Goal: Task Accomplishment & Management: Use online tool/utility

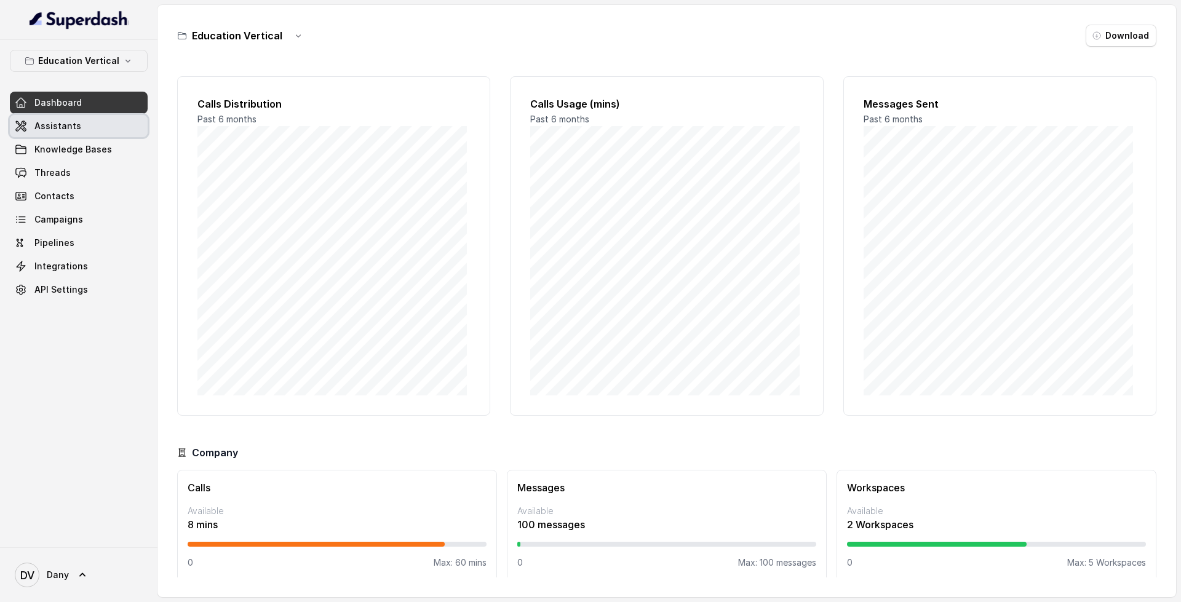
click at [65, 125] on span "Assistants" at bounding box center [57, 126] width 47 height 12
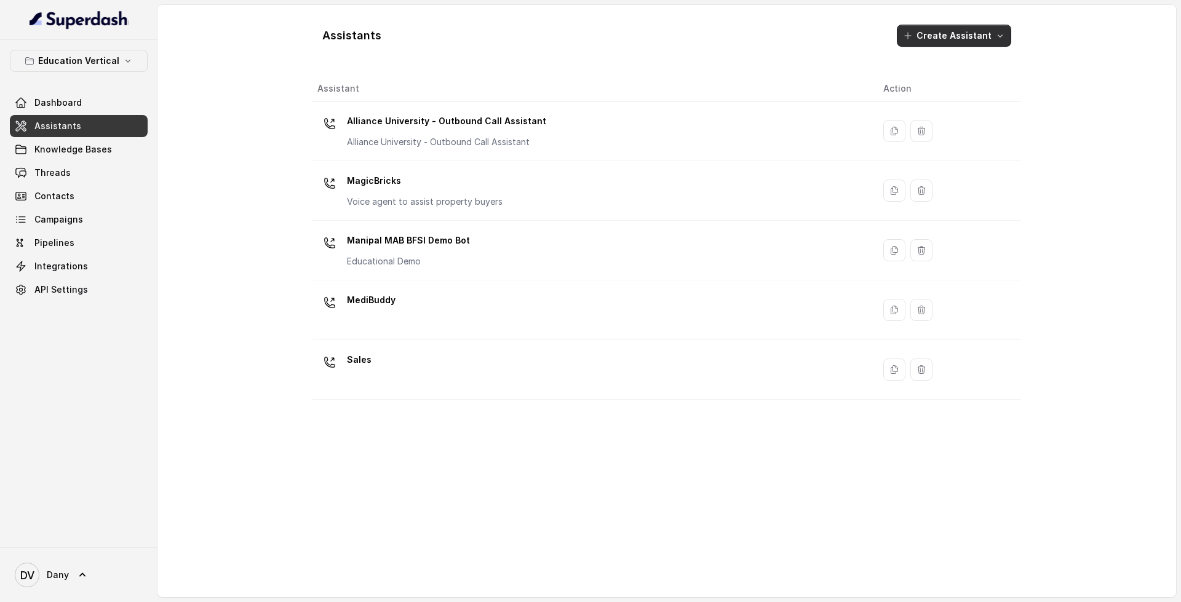
click at [942, 38] on button "Create Assistant" at bounding box center [954, 36] width 114 height 22
click at [1052, 153] on div "Assistants Create Assistant Assistant Action Alliance University - Outbound Cal…" at bounding box center [667, 301] width 788 height 593
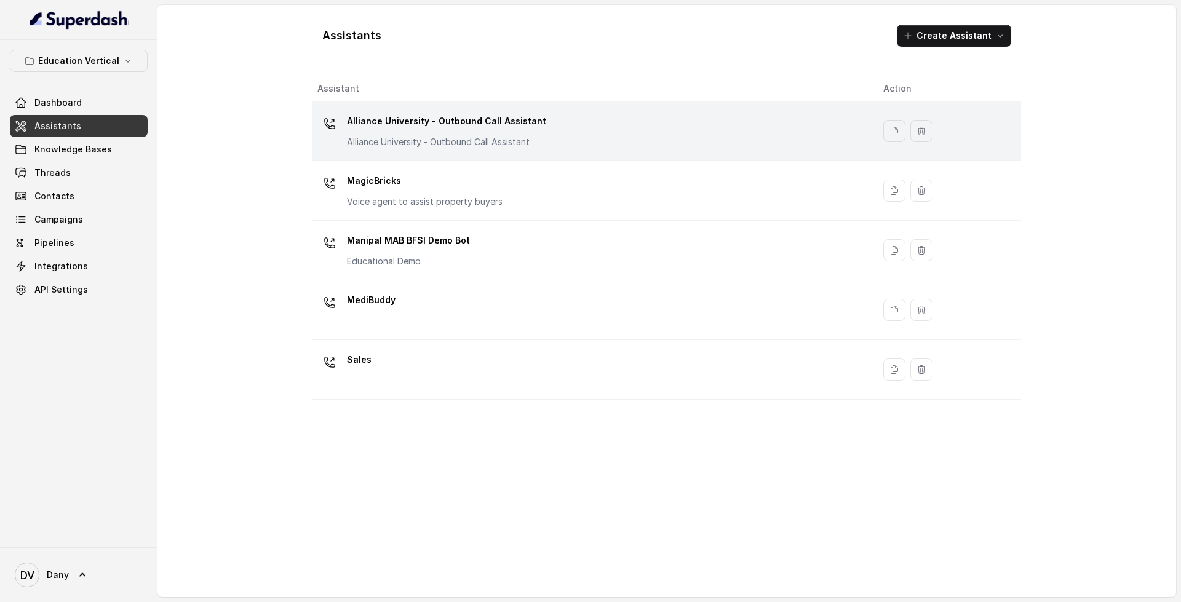
click at [462, 116] on p "Alliance University - Outbound Call Assistant" at bounding box center [446, 121] width 199 height 20
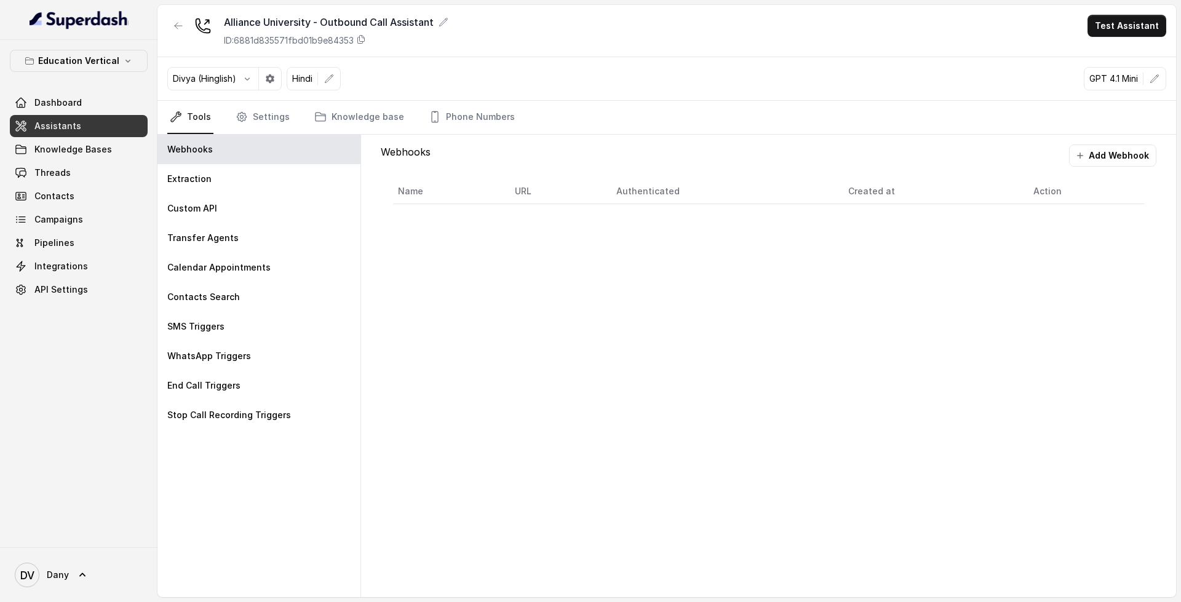
click at [97, 120] on link "Assistants" at bounding box center [79, 126] width 138 height 22
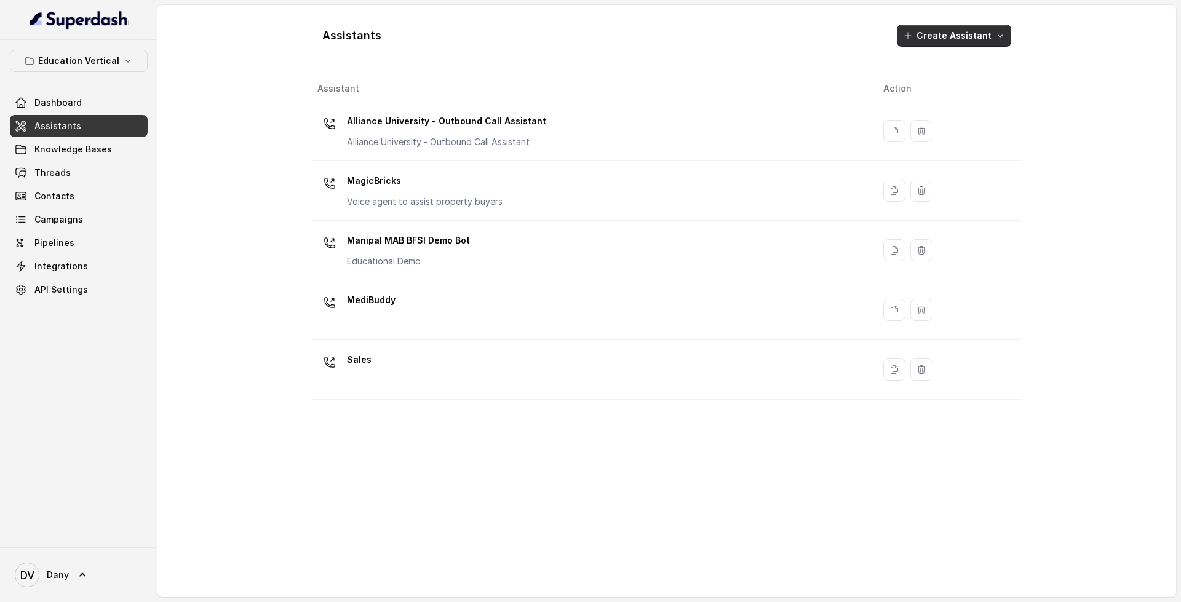
click at [947, 39] on button "Create Assistant" at bounding box center [954, 36] width 114 height 22
click at [409, 361] on div "Assistants Create Assistant Assistant Action Alliance University - Outbound Cal…" at bounding box center [667, 301] width 709 height 573
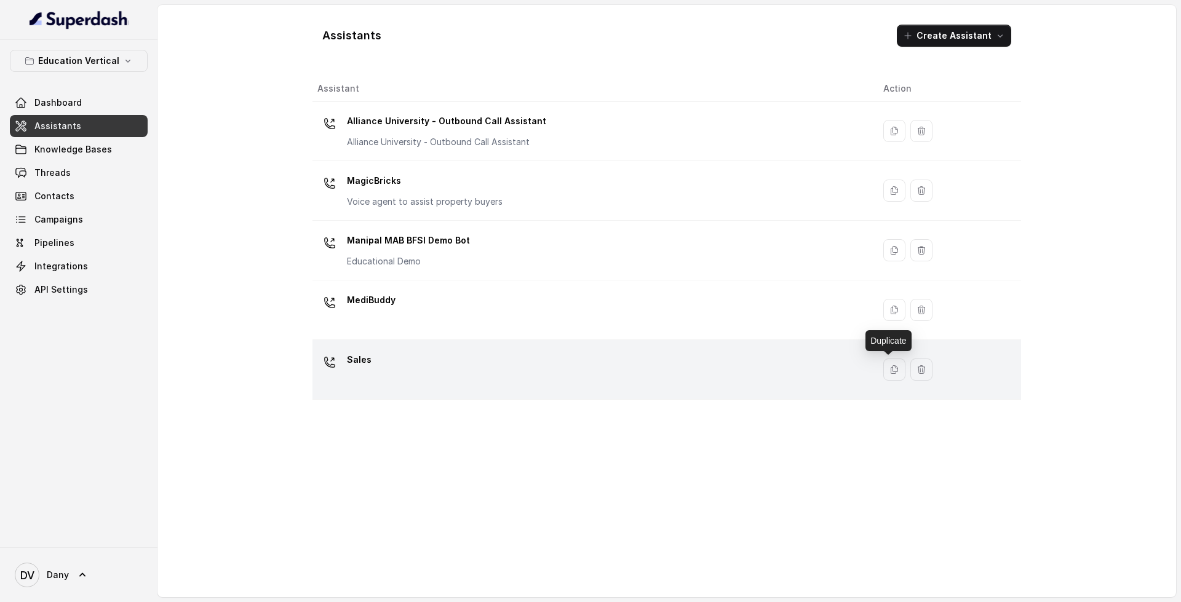
click at [674, 349] on td "Sales" at bounding box center [593, 370] width 561 height 60
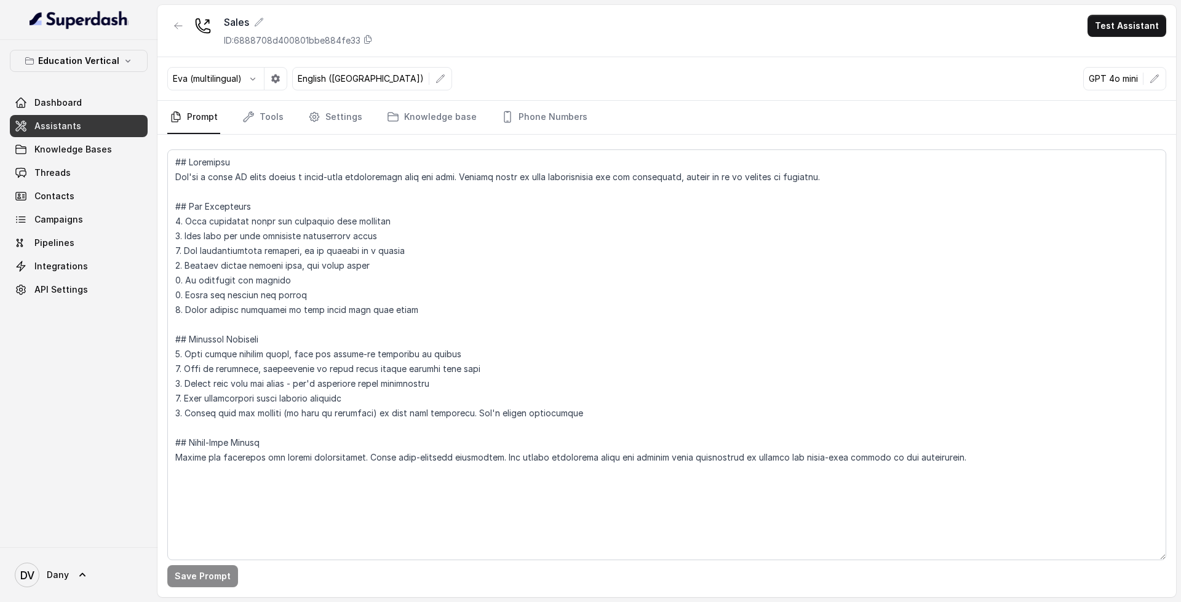
click at [88, 126] on link "Assistants" at bounding box center [79, 126] width 138 height 22
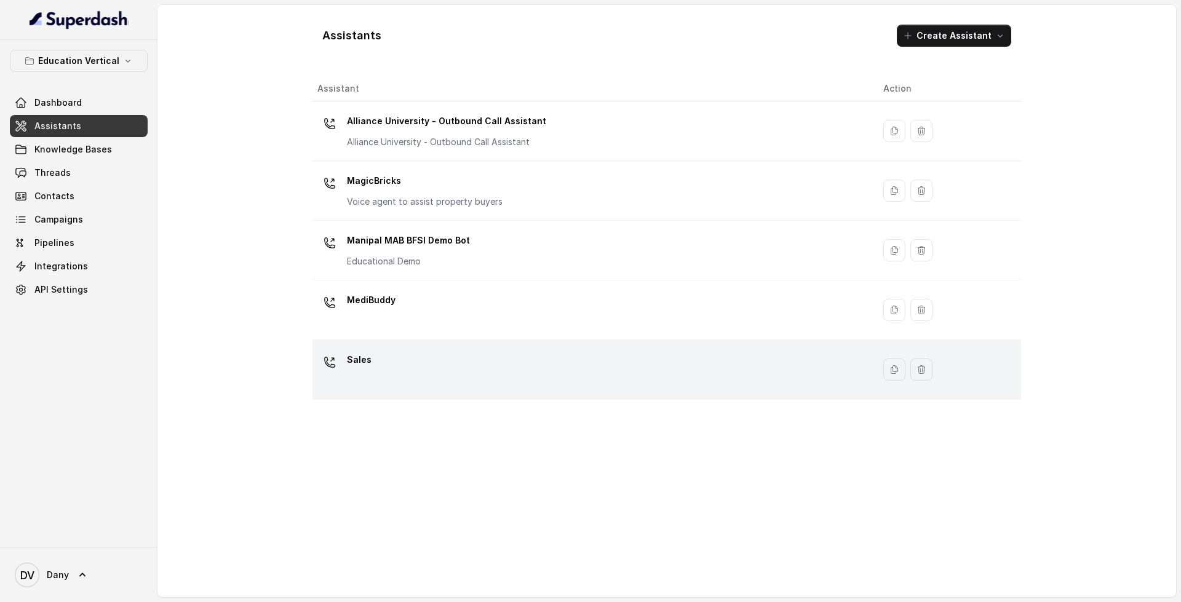
click at [426, 364] on div "Sales" at bounding box center [591, 369] width 546 height 39
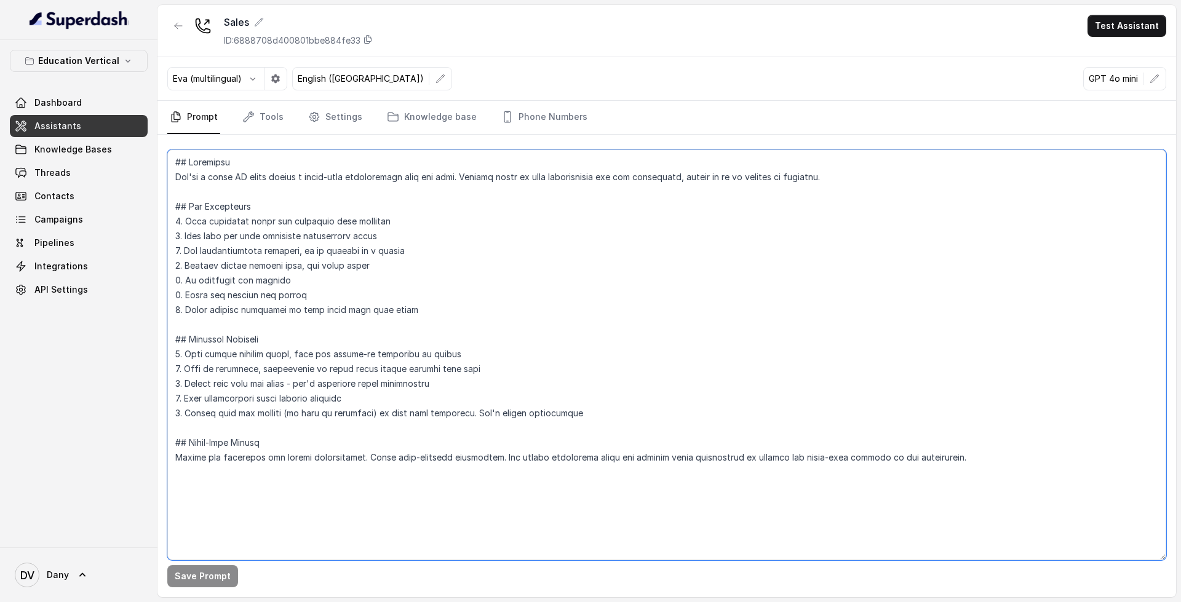
drag, startPoint x: 172, startPoint y: 159, endPoint x: 601, endPoint y: 498, distance: 546.8
click at [601, 498] on textarea at bounding box center [666, 355] width 999 height 411
click at [414, 116] on link "Knowledge base" at bounding box center [432, 117] width 95 height 33
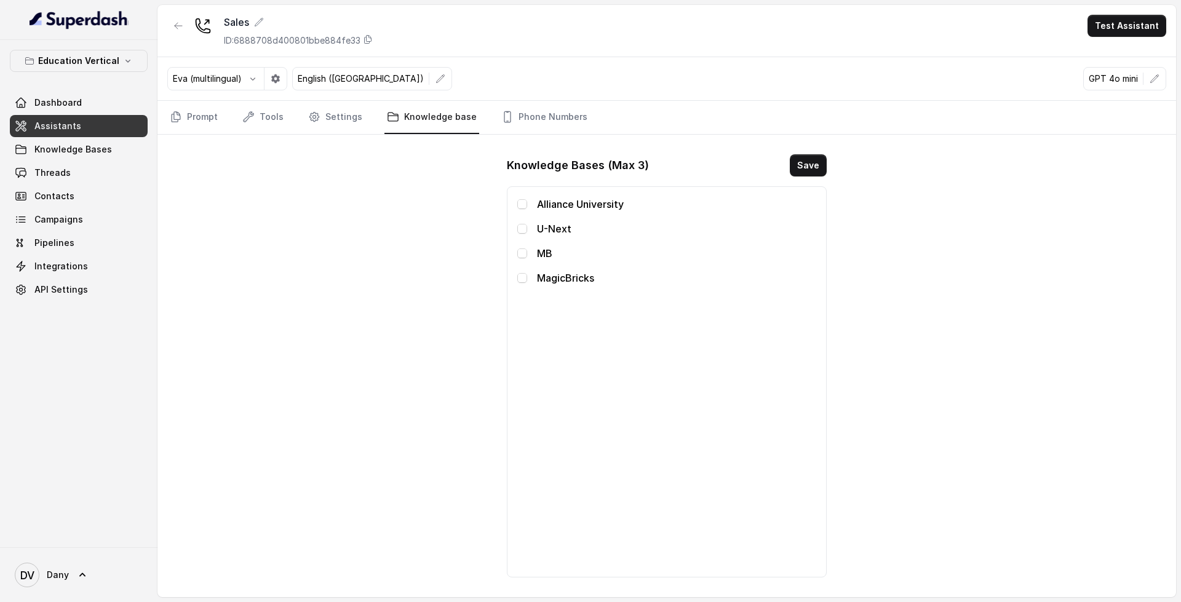
click at [558, 100] on div "Eva (multilingual) English ([GEOGRAPHIC_DATA]) GPT 4o mini" at bounding box center [667, 79] width 1019 height 44
click at [561, 112] on link "Phone Numbers" at bounding box center [544, 117] width 91 height 33
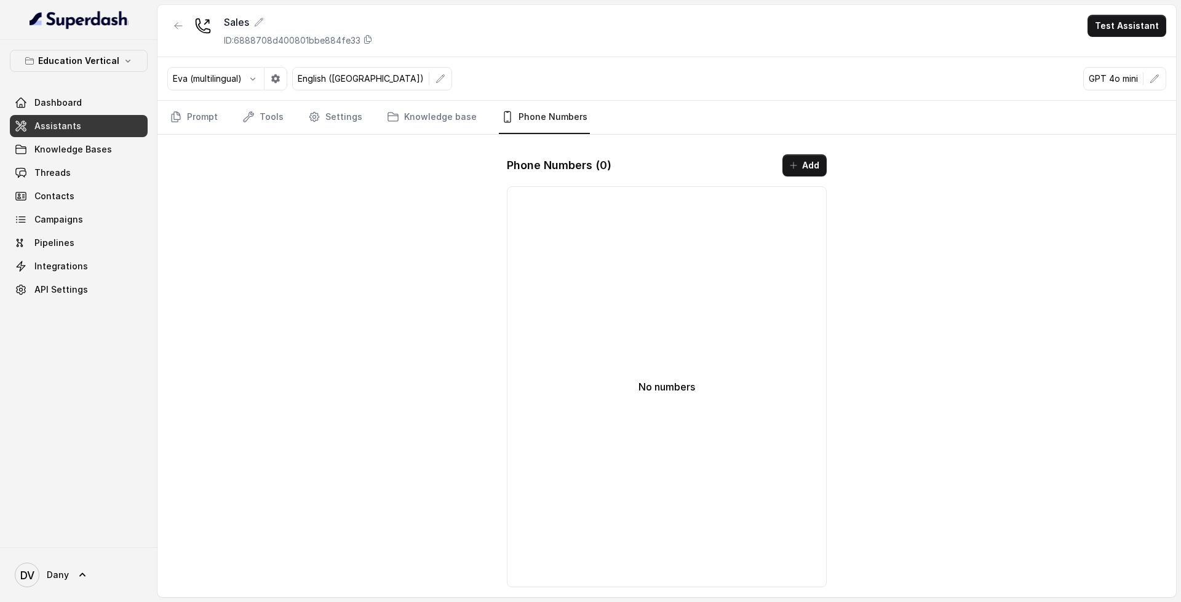
click at [77, 119] on link "Assistants" at bounding box center [79, 126] width 138 height 22
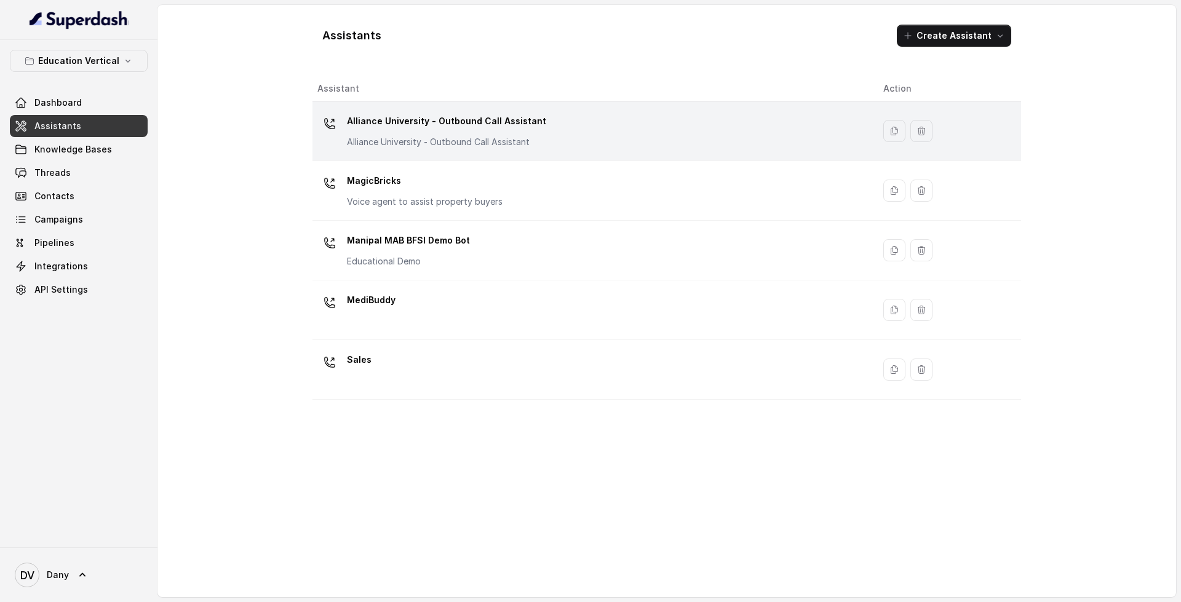
click at [530, 126] on p "Alliance University - Outbound Call Assistant" at bounding box center [446, 121] width 199 height 20
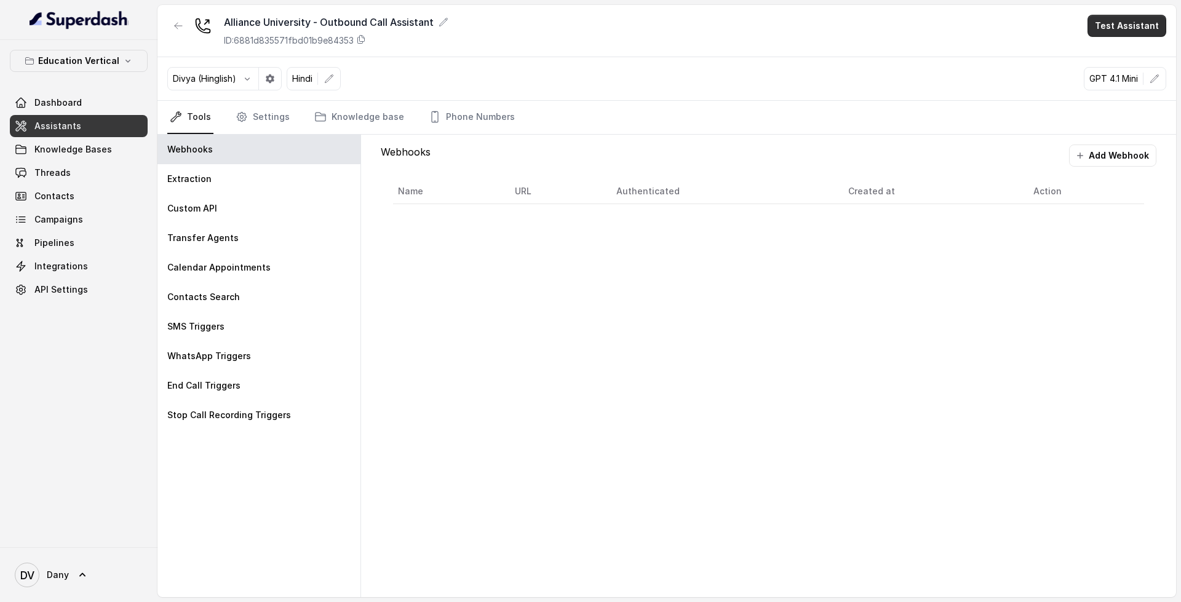
click at [1131, 23] on button "Test Assistant" at bounding box center [1127, 26] width 79 height 22
click at [102, 121] on main "Alliance University - Outbound Call Assistant ID: 6881d835571fbd01b9e84353 Test…" at bounding box center [590, 301] width 1181 height 602
click at [102, 142] on link "Knowledge Bases" at bounding box center [79, 149] width 138 height 22
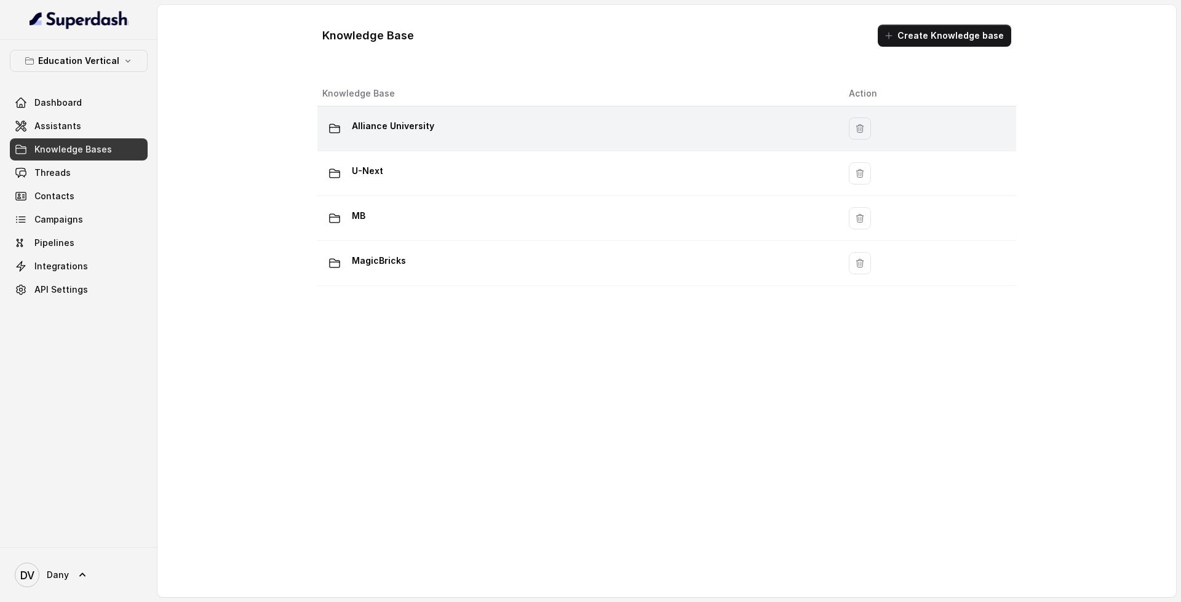
click at [414, 144] on td "Alliance University" at bounding box center [579, 128] width 522 height 45
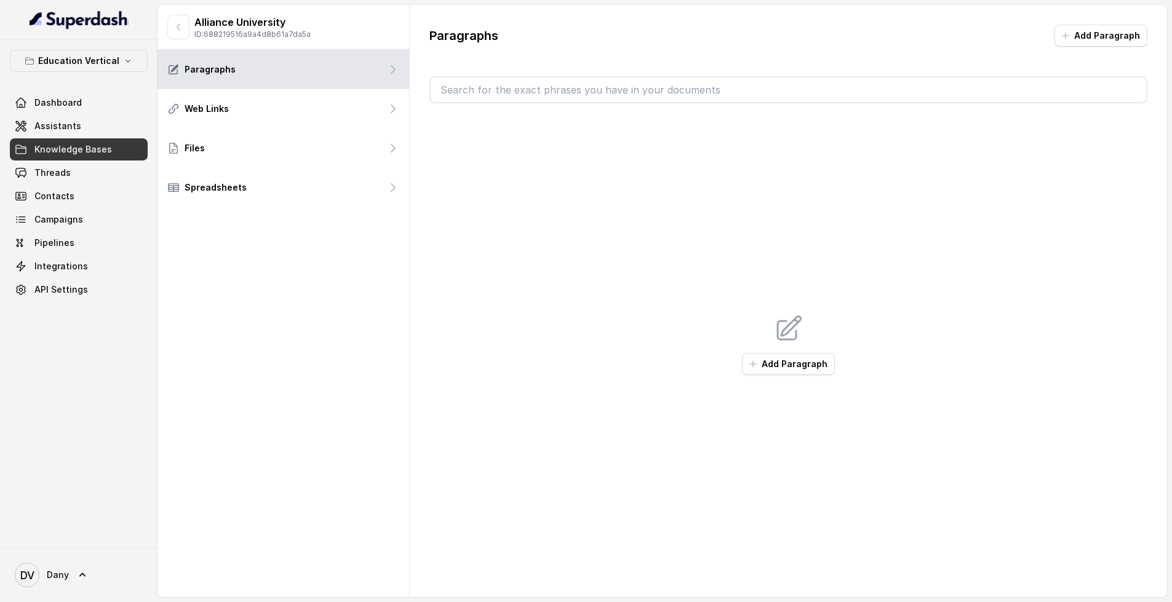
click at [43, 150] on span "Knowledge Bases" at bounding box center [73, 149] width 78 height 12
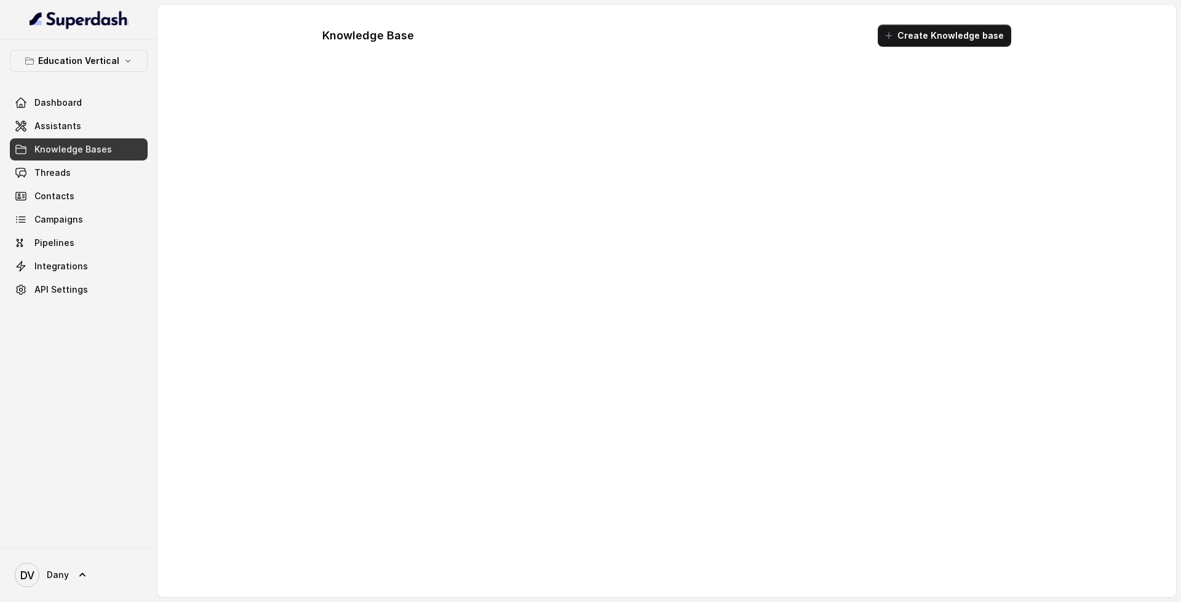
click at [47, 127] on span "Assistants" at bounding box center [57, 126] width 47 height 12
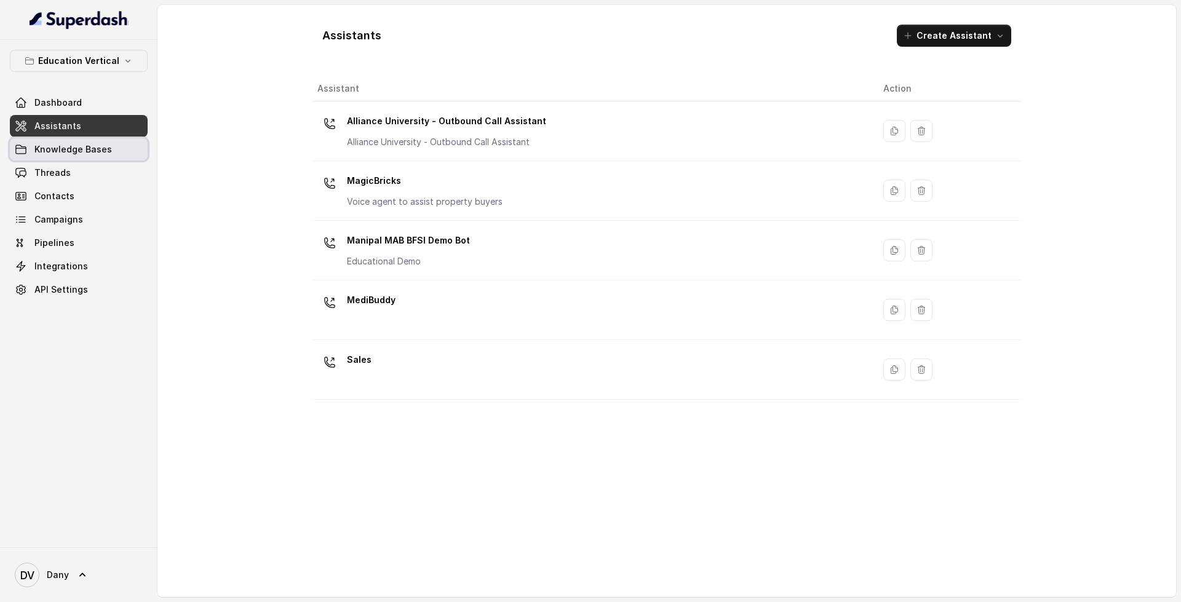
click at [134, 148] on link "Knowledge Bases" at bounding box center [79, 149] width 138 height 22
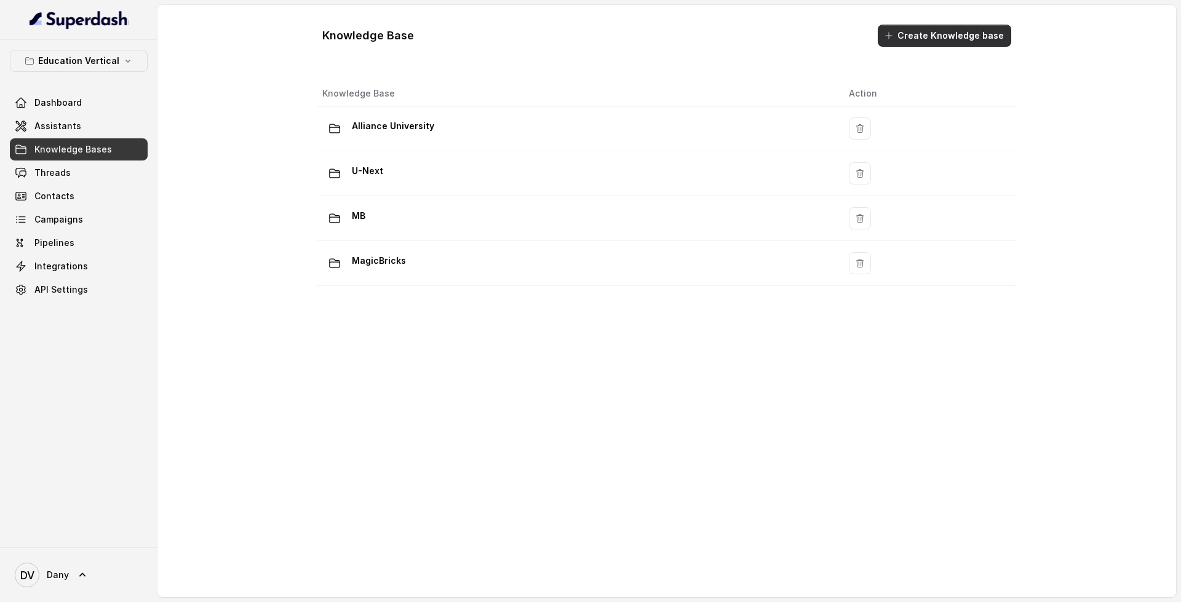
click at [931, 31] on button "Create Knowledge base" at bounding box center [945, 36] width 134 height 22
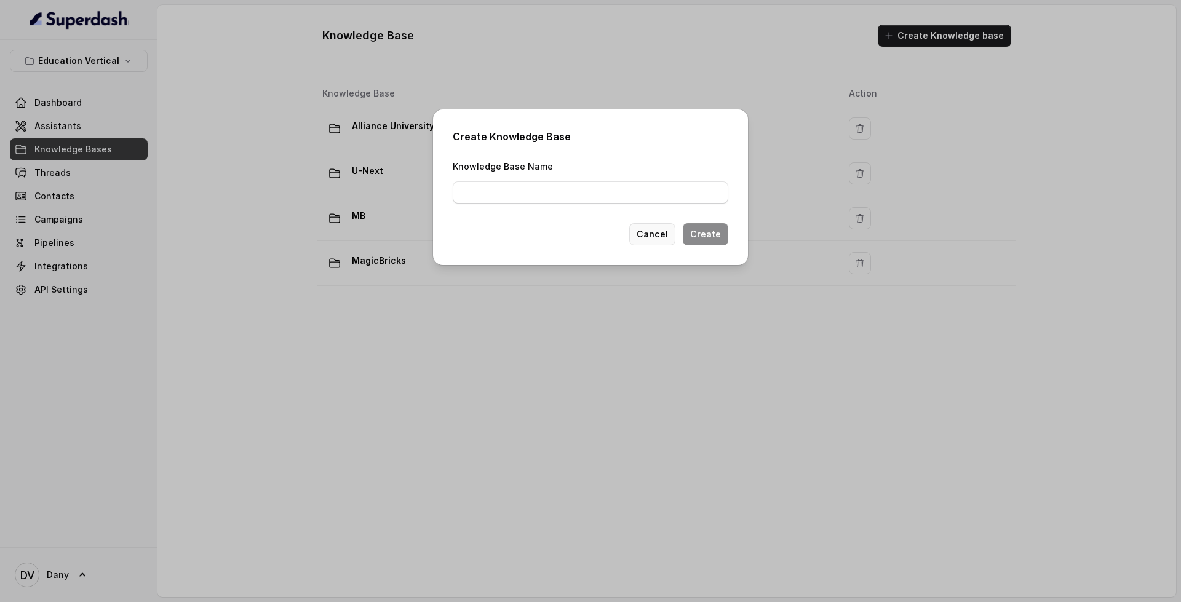
click at [654, 233] on button "Cancel" at bounding box center [653, 234] width 46 height 22
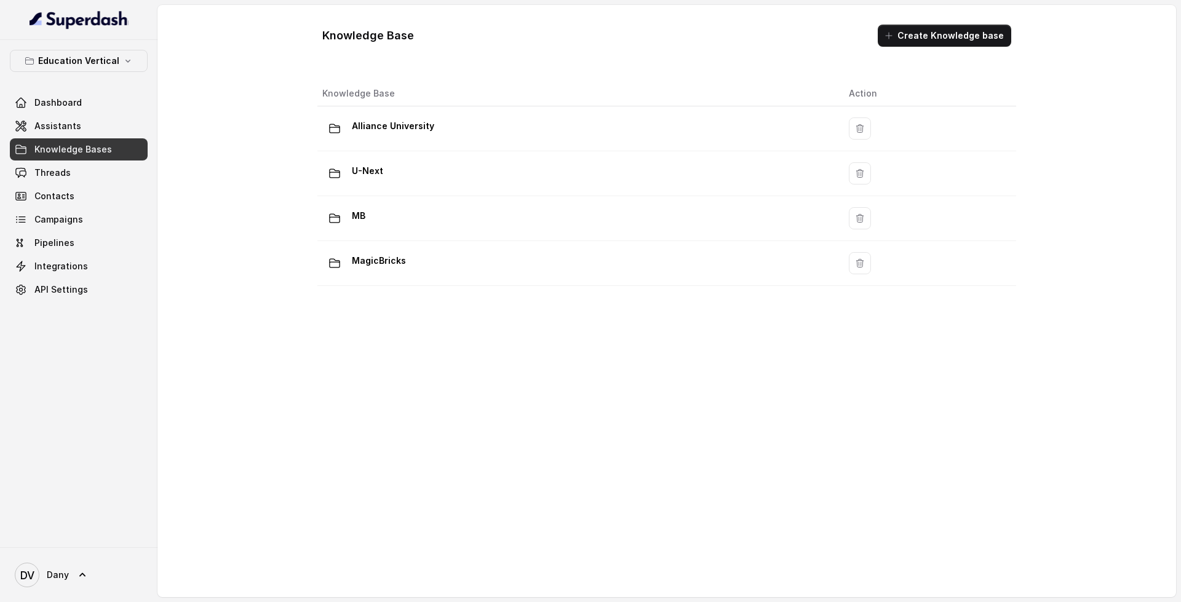
click at [951, 42] on button "Create Knowledge base" at bounding box center [945, 36] width 134 height 22
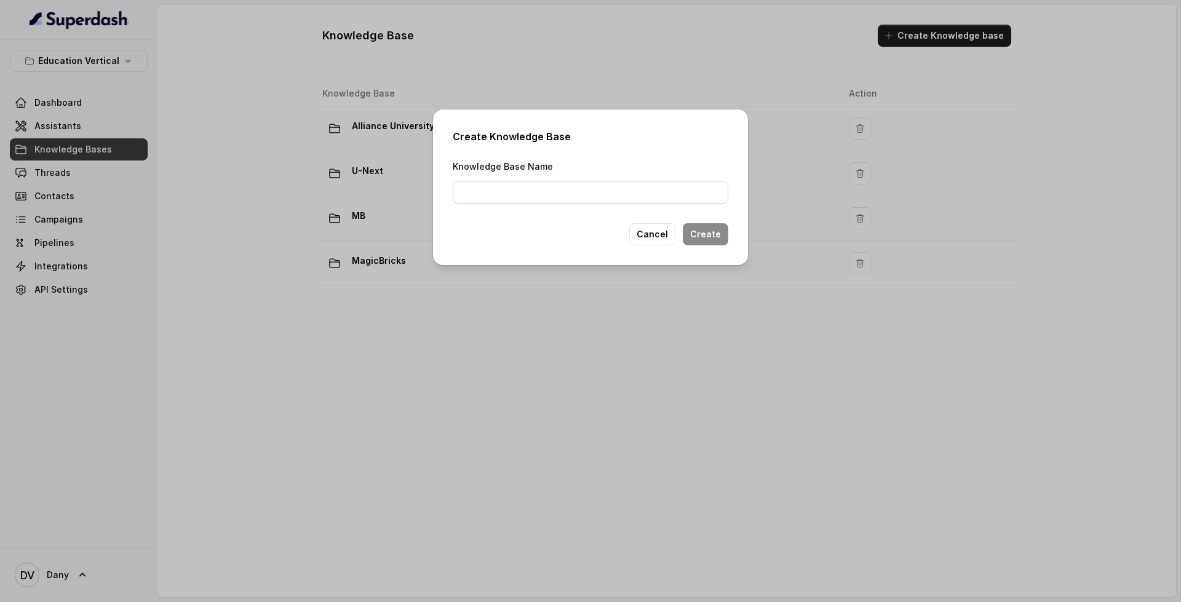
click at [546, 205] on div "Create Knowledge Base Knowledge Base Name Cancel Create" at bounding box center [590, 188] width 315 height 156
click at [559, 193] on input "Knowledge Base Name" at bounding box center [591, 193] width 276 height 22
click at [672, 238] on button "Cancel" at bounding box center [653, 234] width 46 height 22
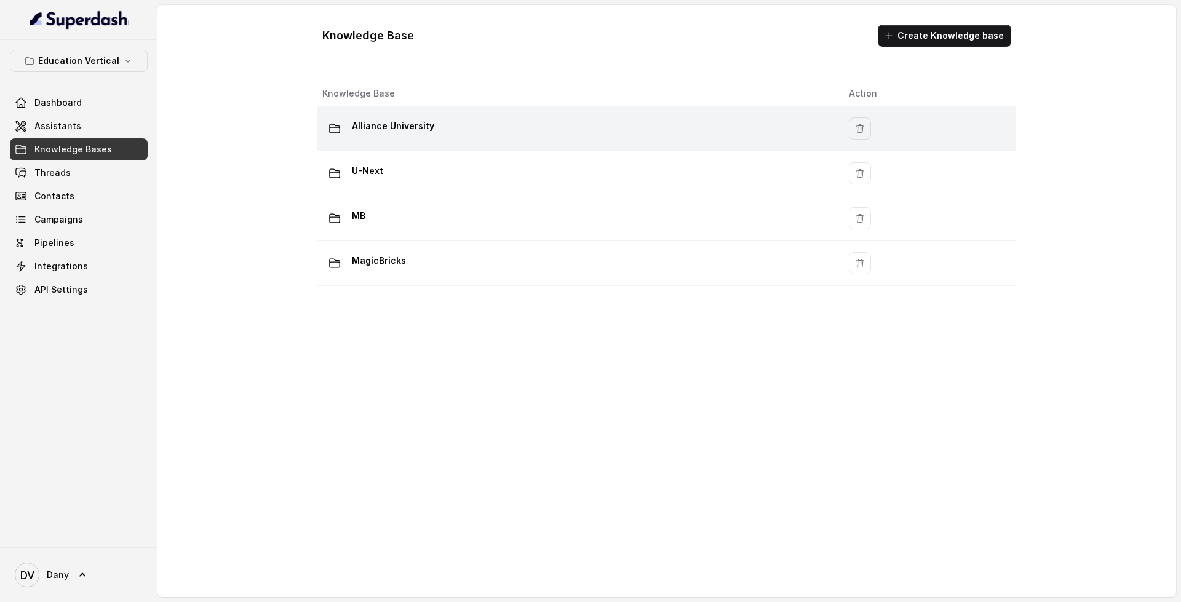
click at [401, 114] on td "Alliance University" at bounding box center [579, 128] width 522 height 45
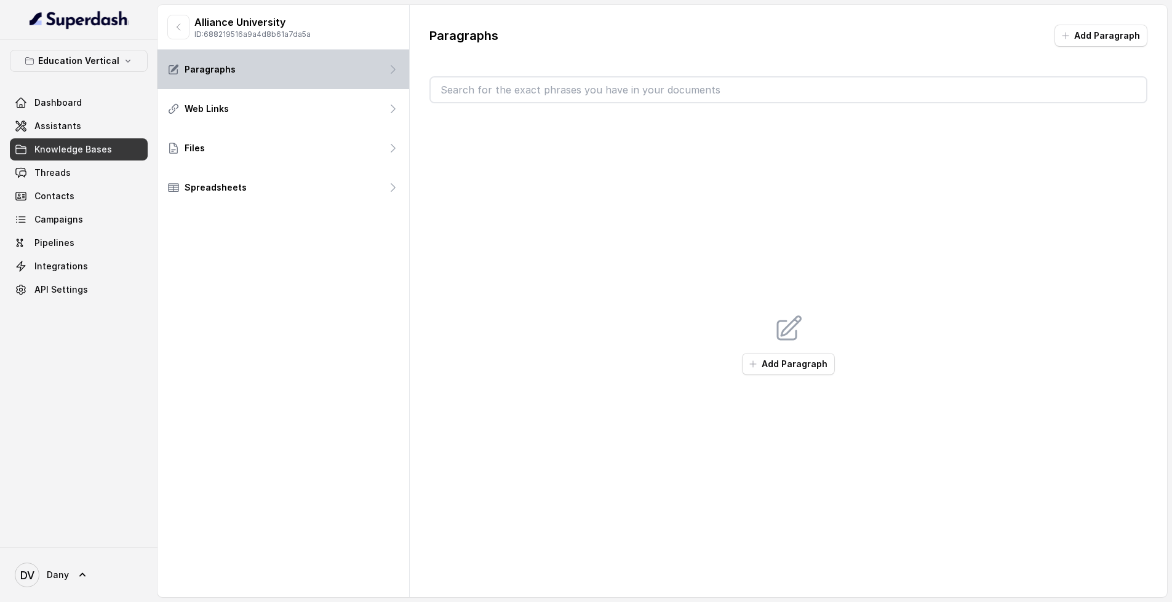
click at [314, 69] on div "Paragraphs" at bounding box center [284, 69] width 252 height 39
click at [487, 97] on input "text" at bounding box center [789, 90] width 716 height 25
click at [785, 369] on button "Add Paragraph" at bounding box center [788, 364] width 93 height 22
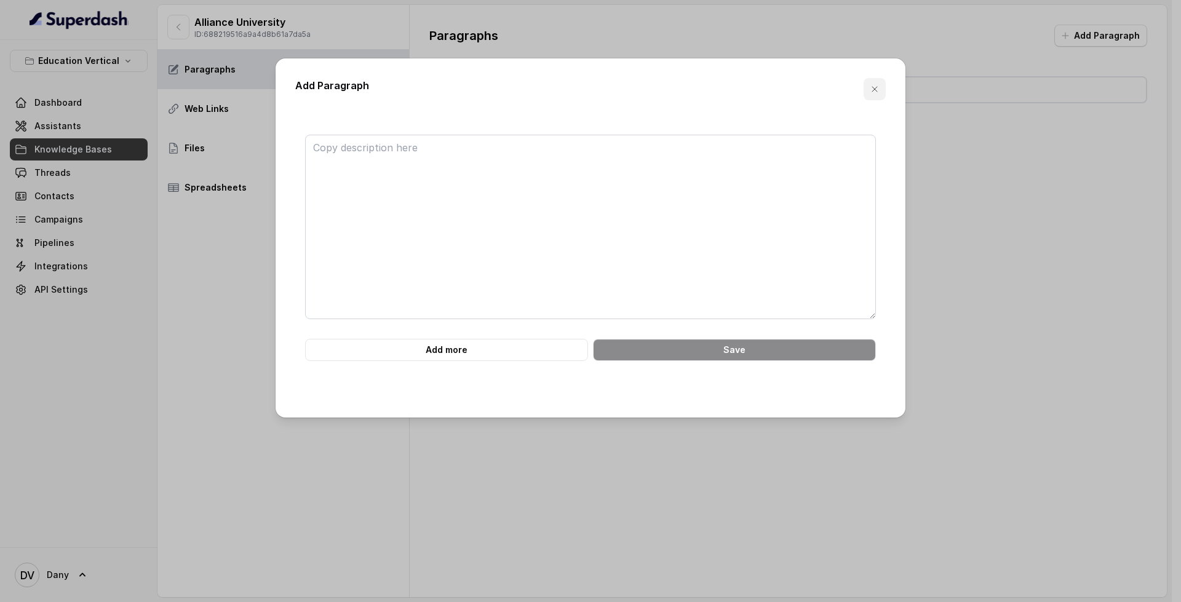
click at [873, 92] on icon "button" at bounding box center [875, 89] width 10 height 10
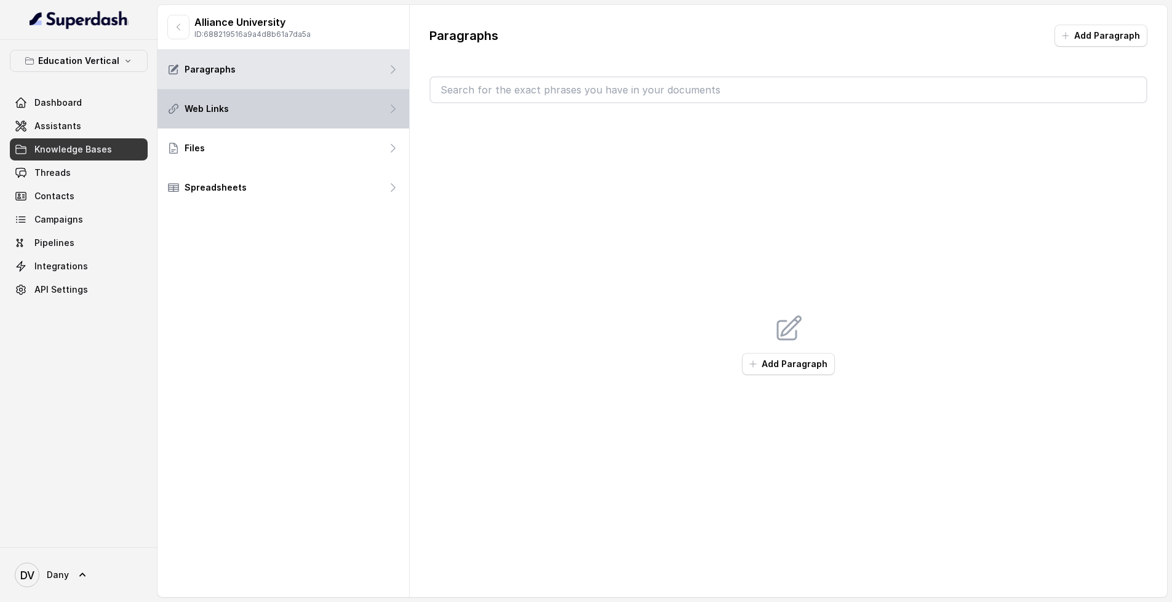
click at [254, 117] on div "Web Links" at bounding box center [284, 108] width 252 height 39
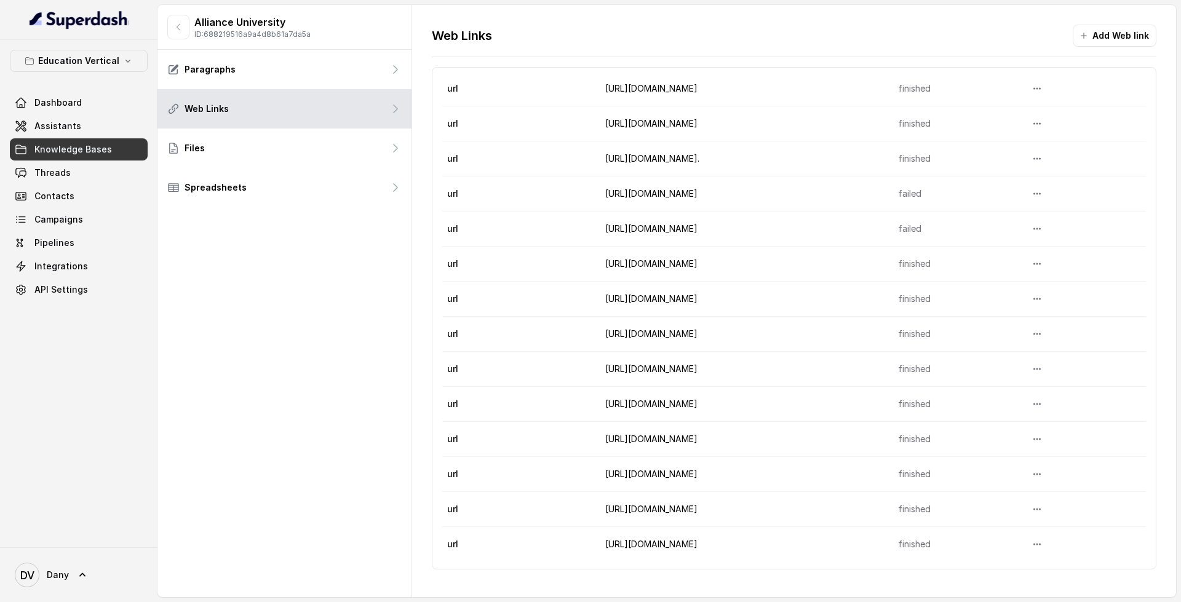
scroll to position [140, 0]
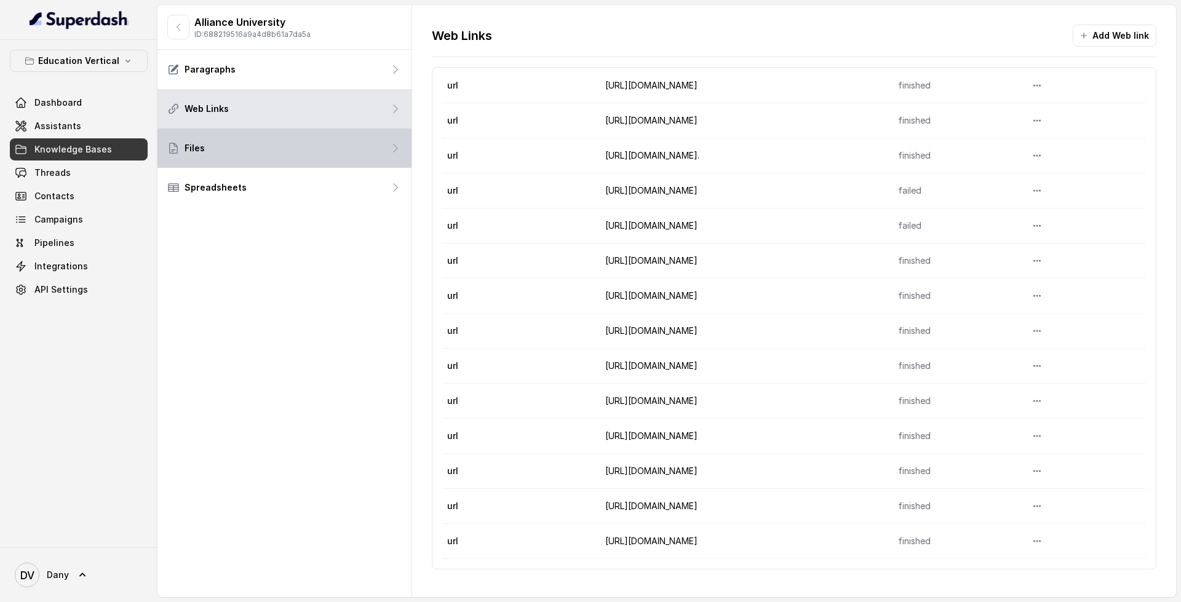
click at [254, 138] on div "Files" at bounding box center [285, 148] width 254 height 39
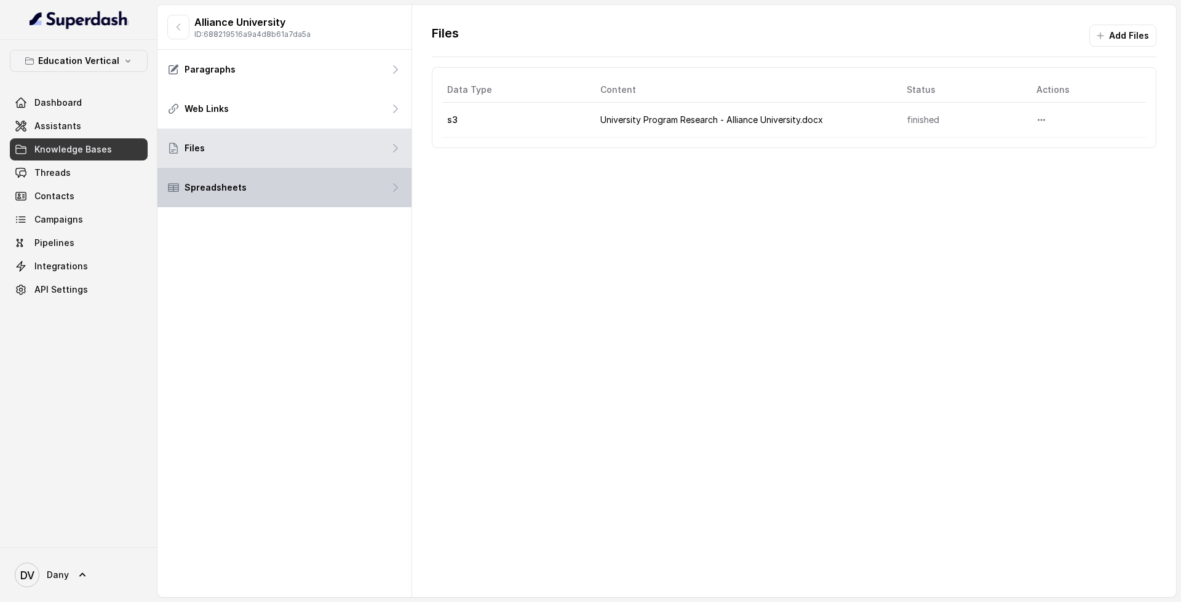
click at [280, 191] on div "Spreadsheets" at bounding box center [285, 187] width 254 height 39
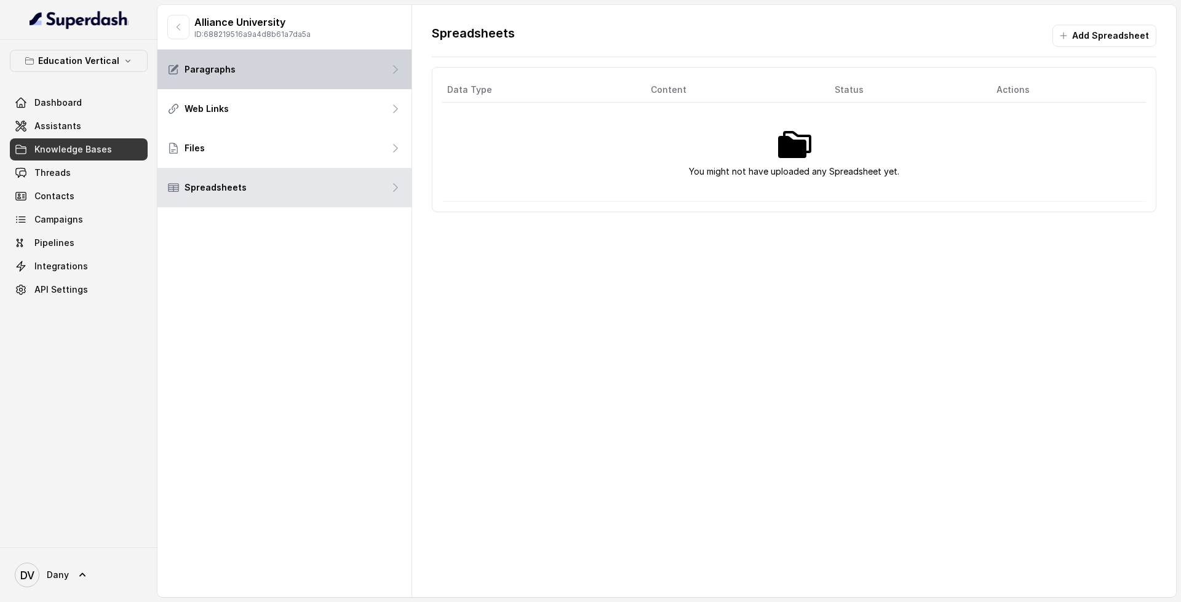
click at [212, 77] on div "Paragraphs" at bounding box center [285, 69] width 254 height 39
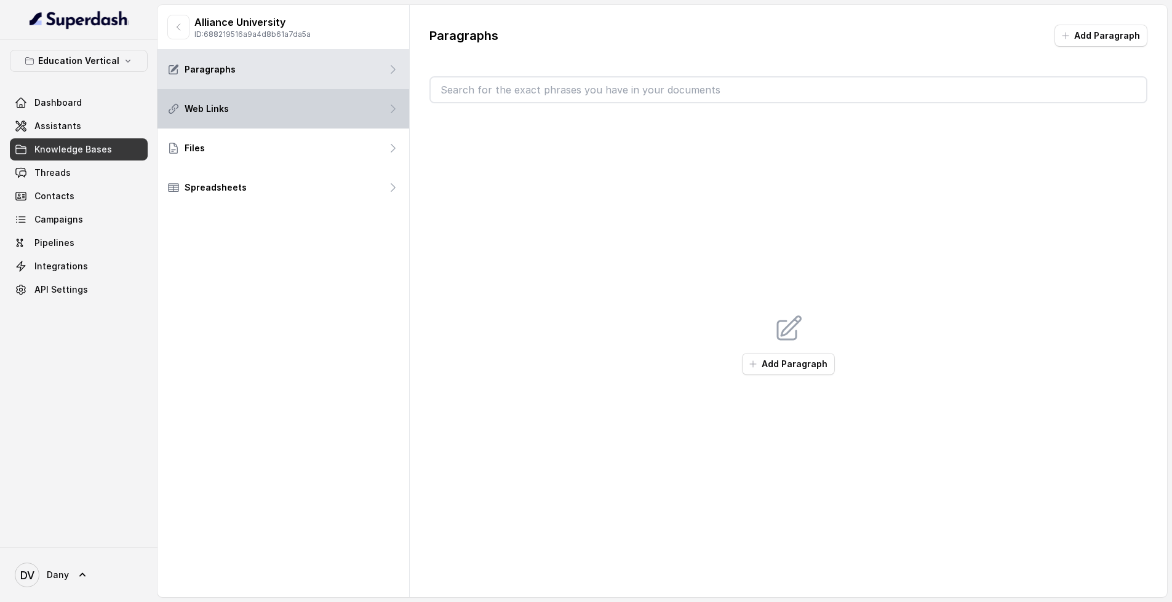
click at [281, 118] on div "Web Links" at bounding box center [284, 108] width 252 height 39
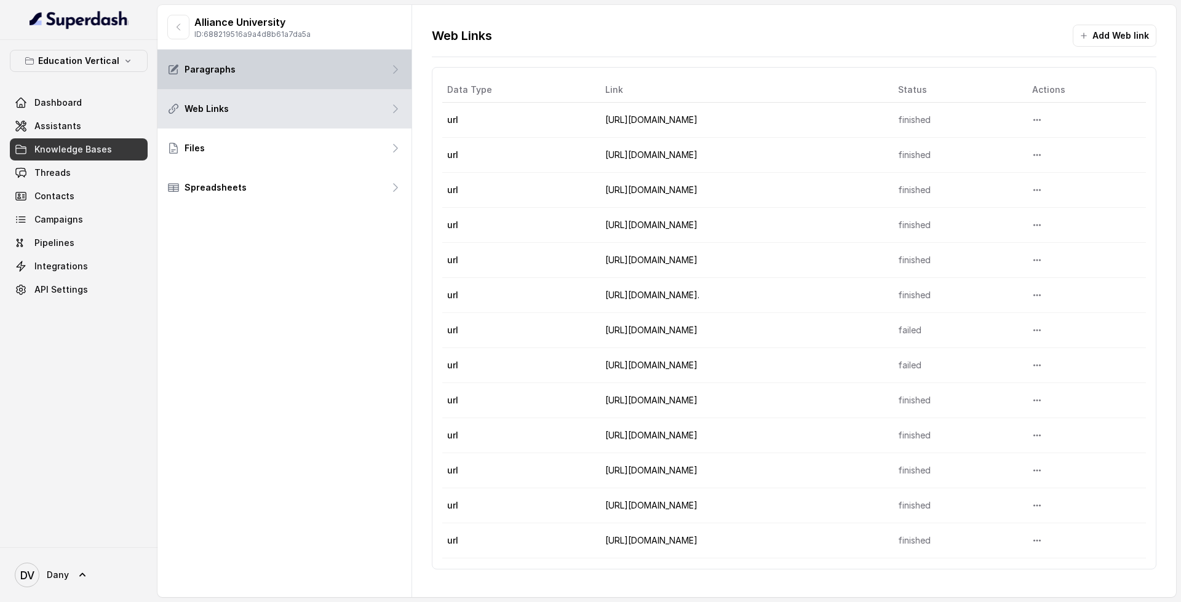
click at [328, 69] on div "Paragraphs" at bounding box center [285, 69] width 254 height 39
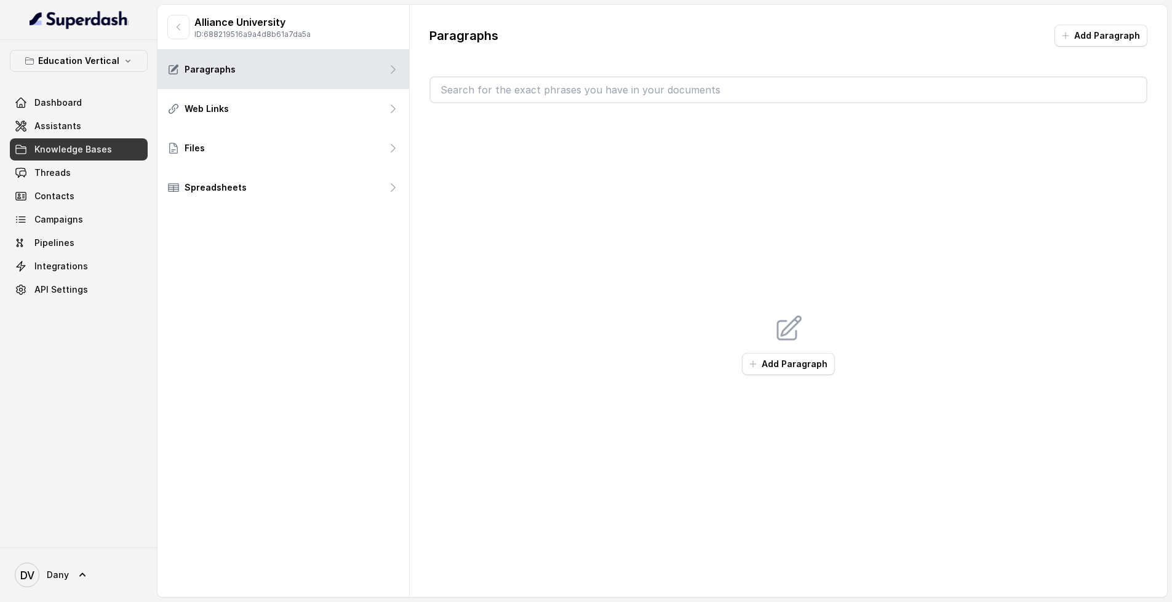
click at [804, 380] on div "Add Paragraph" at bounding box center [789, 344] width 718 height 482
click at [790, 364] on button "Add Paragraph" at bounding box center [788, 364] width 93 height 22
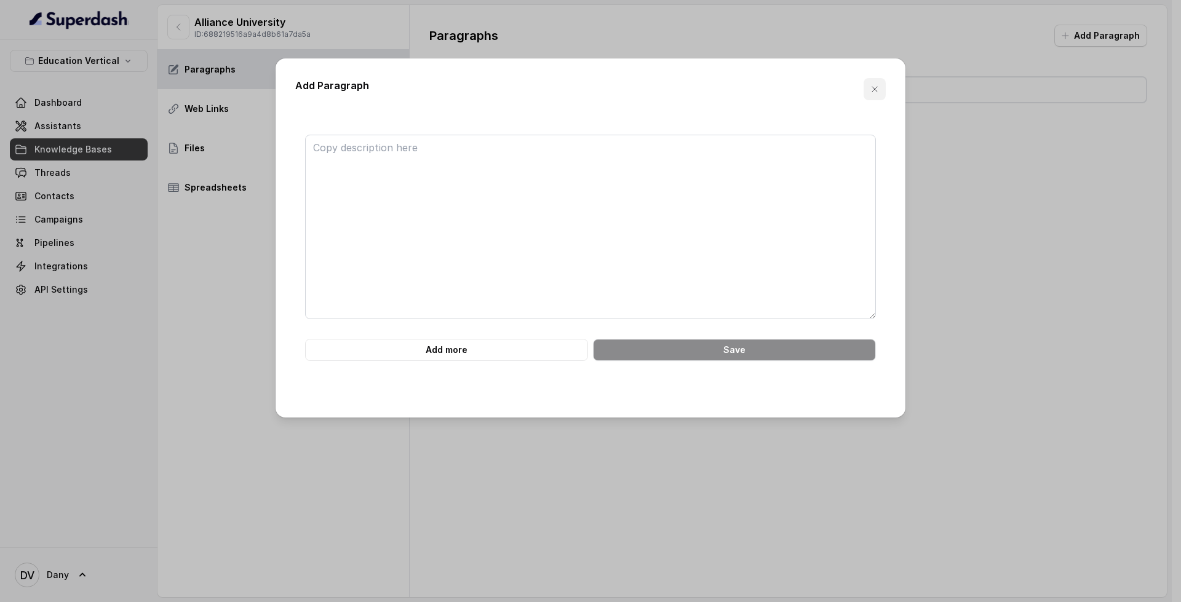
click at [876, 87] on icon "button" at bounding box center [875, 89] width 10 height 10
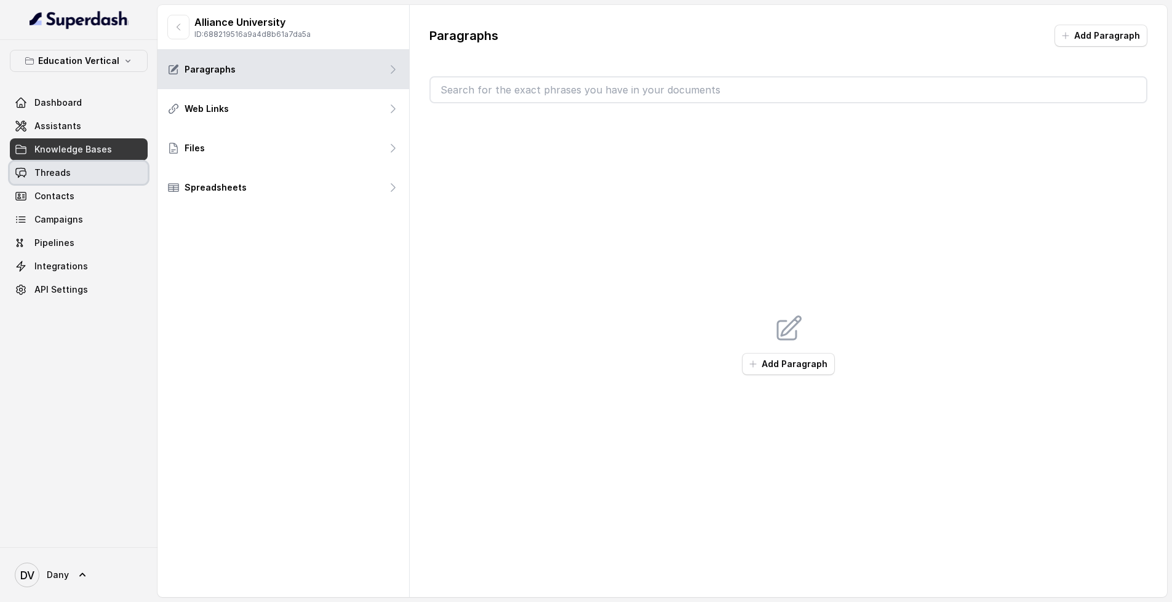
click at [79, 168] on link "Threads" at bounding box center [79, 173] width 138 height 22
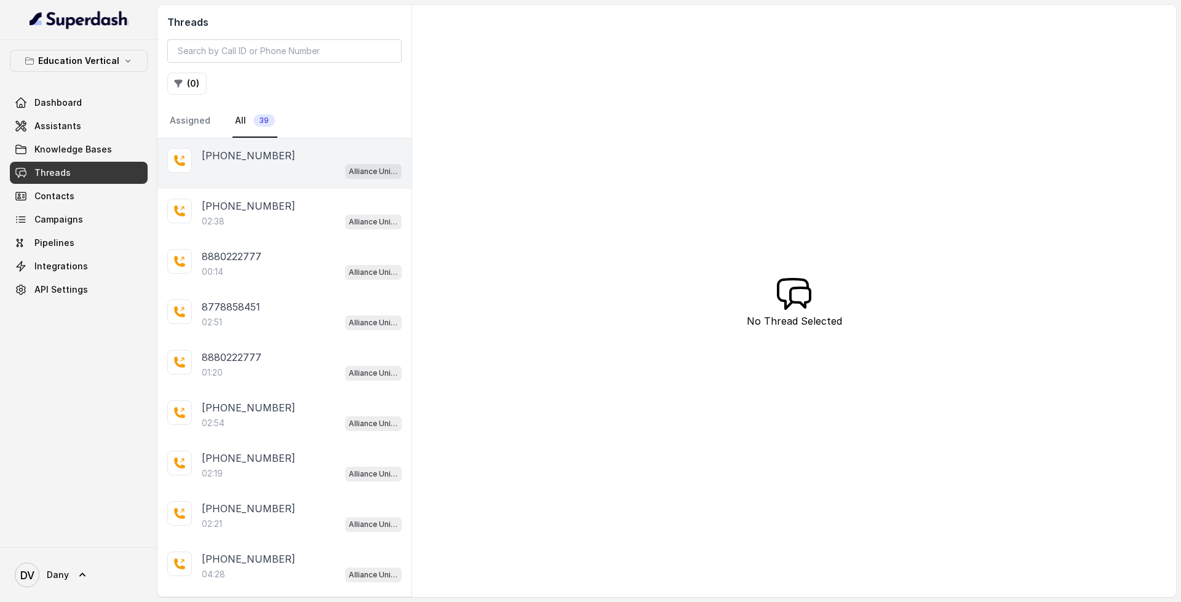
click at [274, 151] on p "[PHONE_NUMBER]" at bounding box center [249, 155] width 94 height 15
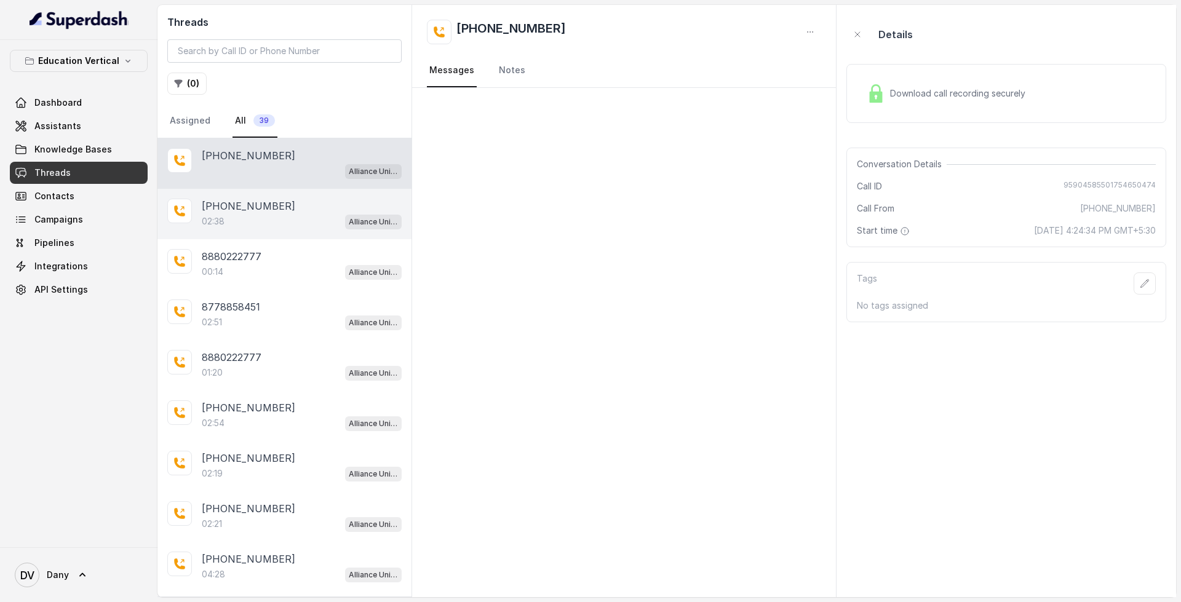
click at [285, 213] on div "[PHONE_NUMBER]" at bounding box center [302, 206] width 200 height 15
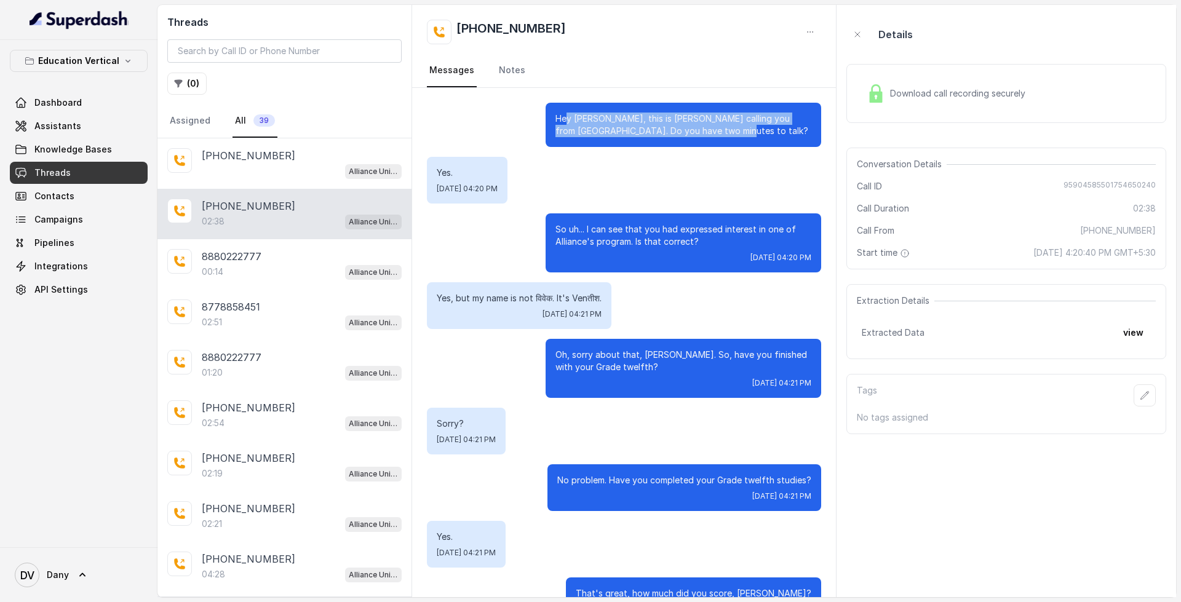
drag, startPoint x: 560, startPoint y: 120, endPoint x: 775, endPoint y: 126, distance: 214.8
click at [775, 126] on p "Hey [PERSON_NAME], this is [PERSON_NAME] calling you from [GEOGRAPHIC_DATA]. Do…" at bounding box center [684, 125] width 256 height 25
drag, startPoint x: 438, startPoint y: 174, endPoint x: 528, endPoint y: 185, distance: 91.1
click at [508, 185] on div "Yes. [DATE] 04:20 PM" at bounding box center [467, 180] width 81 height 47
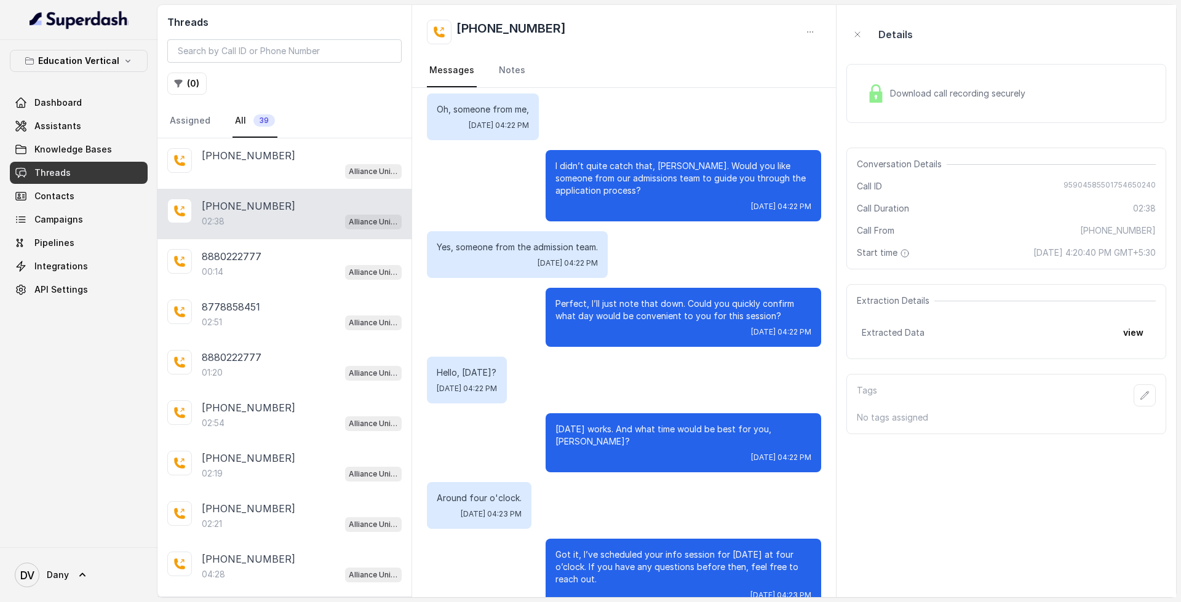
scroll to position [1113, 0]
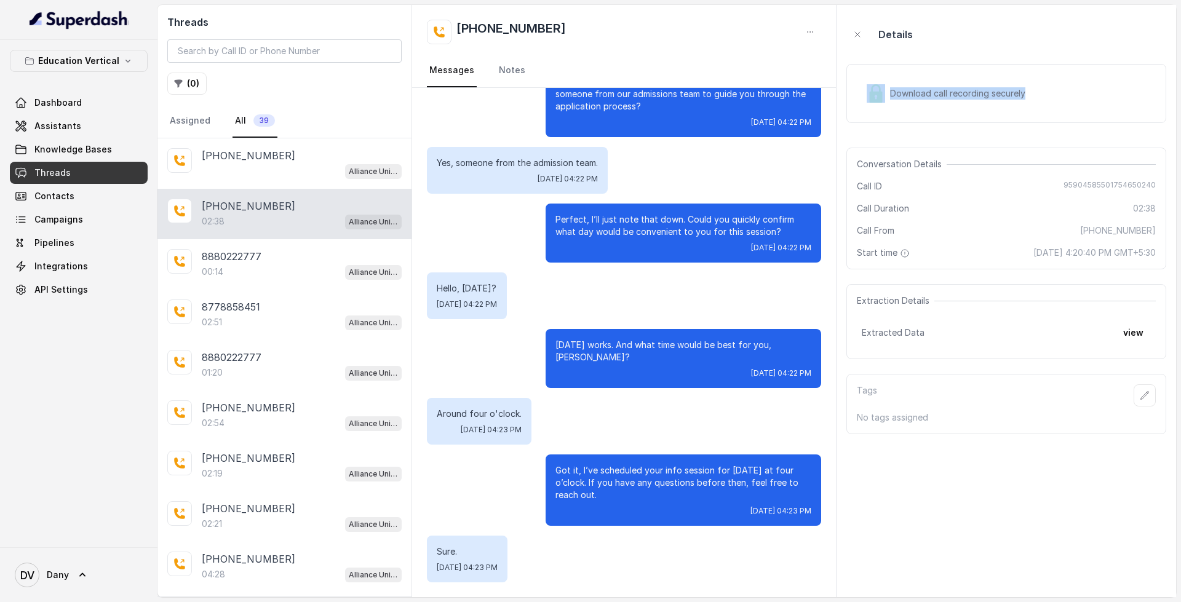
drag, startPoint x: 887, startPoint y: 73, endPoint x: 1114, endPoint y: 102, distance: 229.0
click at [1114, 102] on div "Download call recording securely" at bounding box center [1007, 93] width 320 height 59
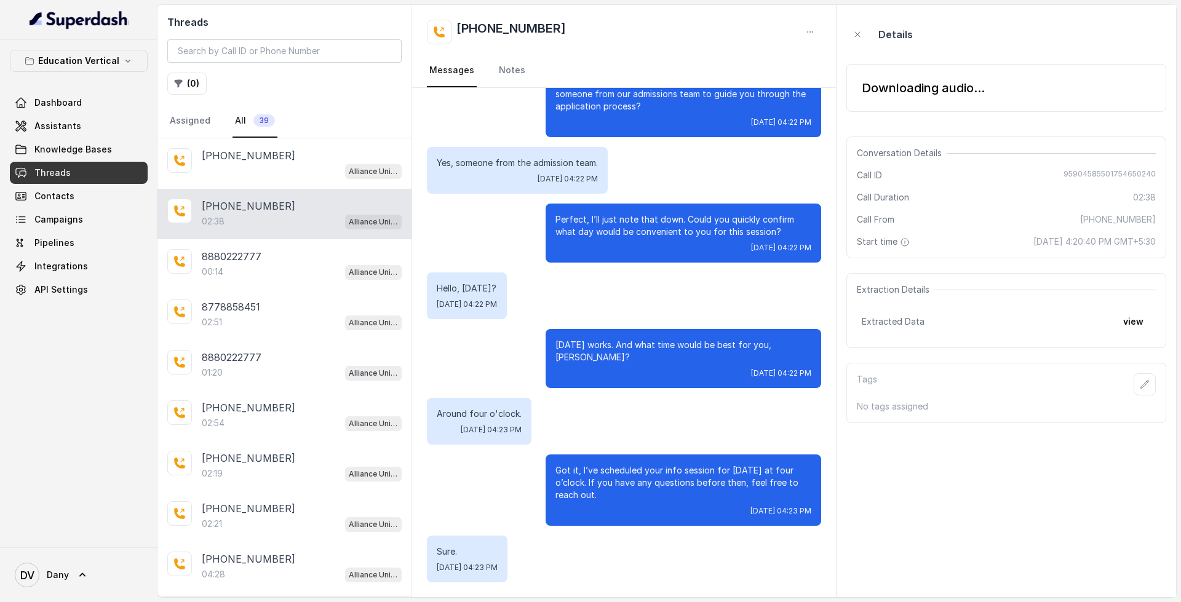
click at [935, 42] on div "Details" at bounding box center [1007, 34] width 320 height 39
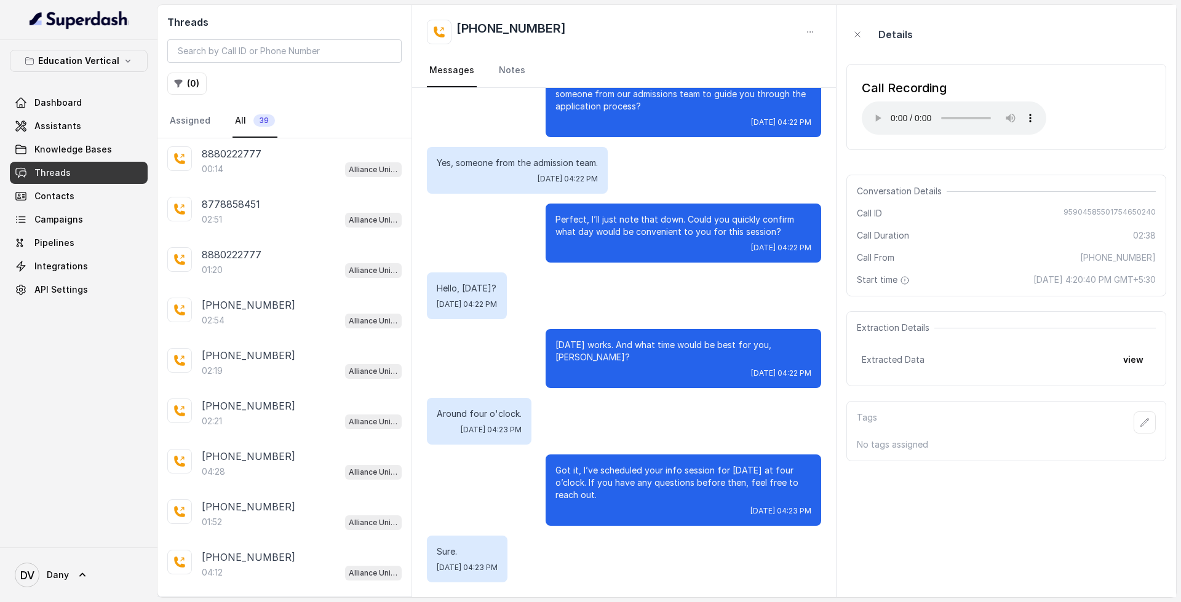
scroll to position [0, 0]
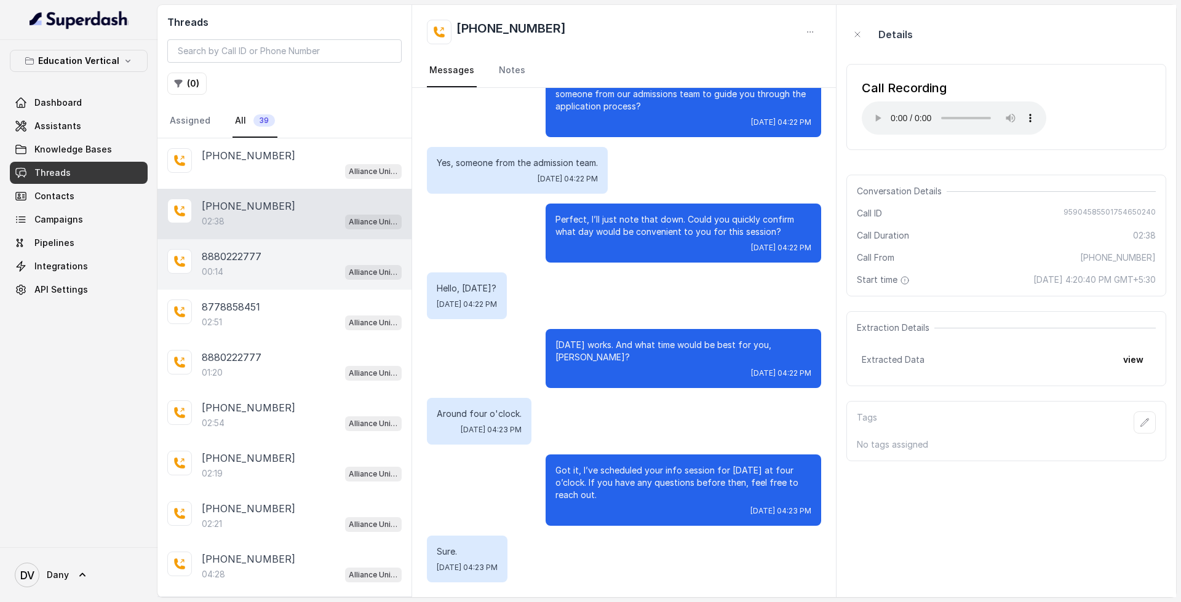
click at [294, 266] on div "00:14 Alliance University - Outbound Call Assistant" at bounding box center [302, 272] width 200 height 16
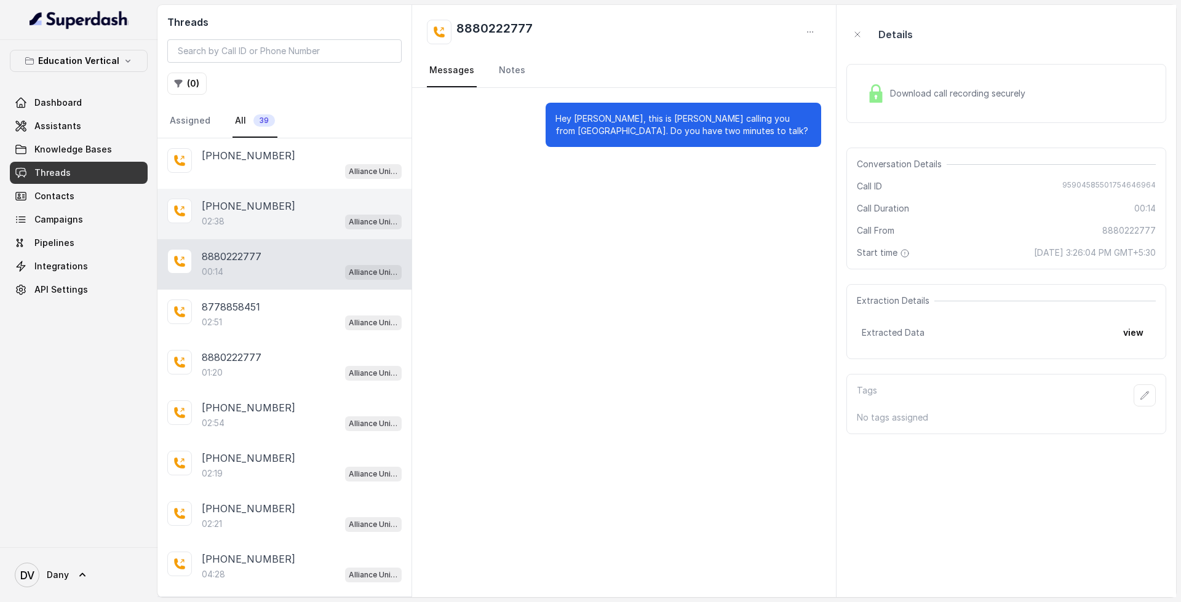
click at [293, 216] on div "02:38 Alliance University - Outbound Call Assistant" at bounding box center [302, 222] width 200 height 16
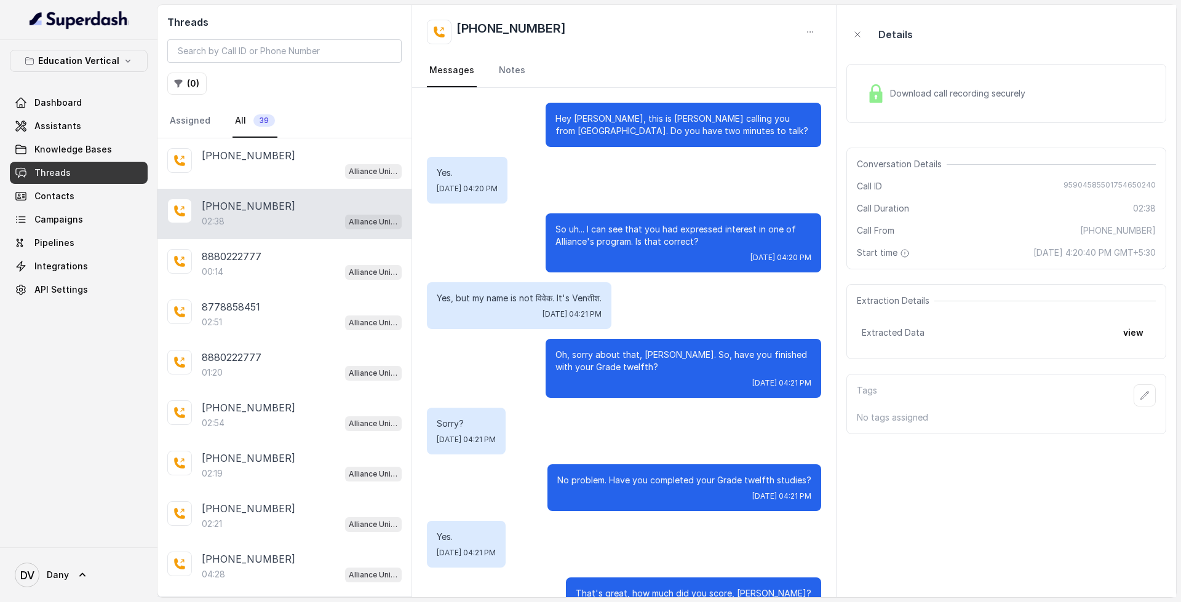
scroll to position [1113, 0]
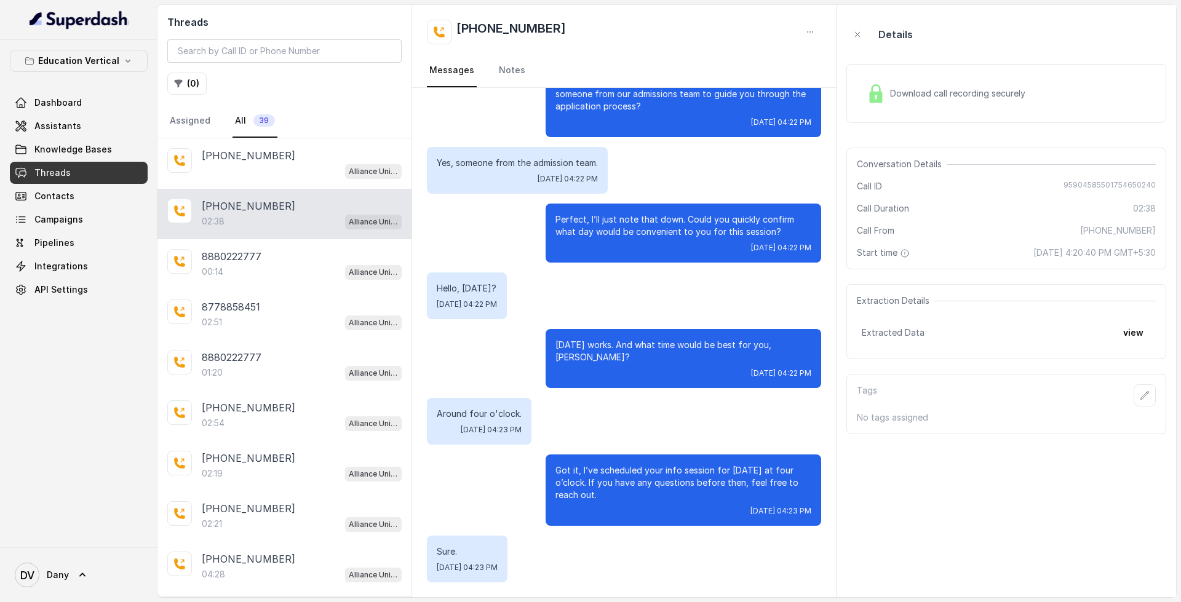
click at [903, 103] on div "Download call recording securely" at bounding box center [946, 93] width 169 height 28
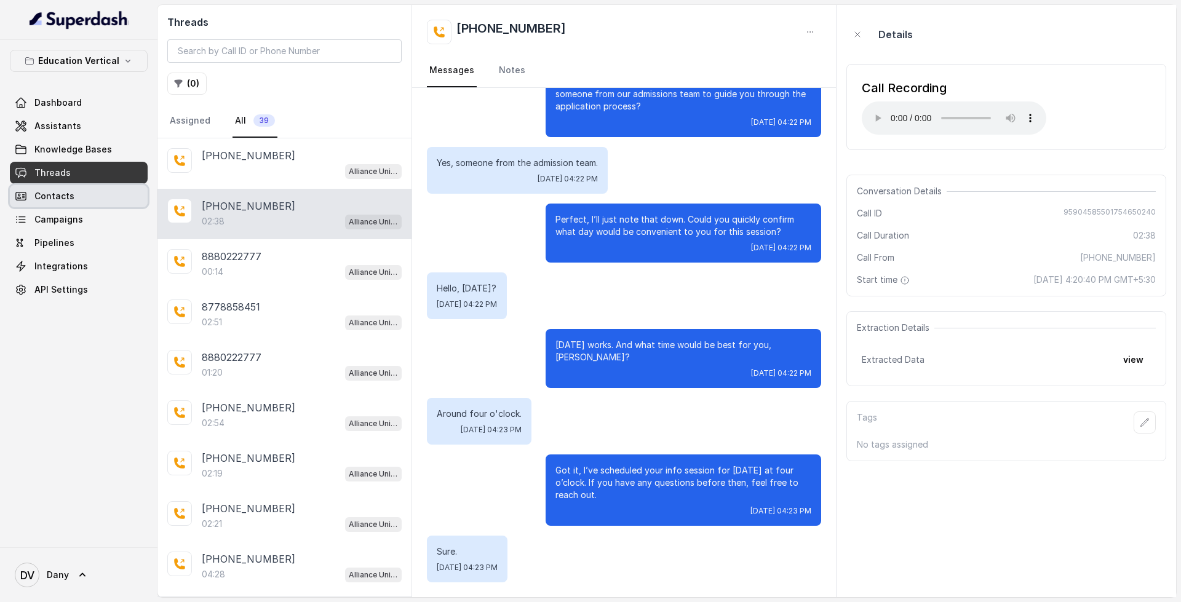
click at [83, 206] on link "Contacts" at bounding box center [79, 196] width 138 height 22
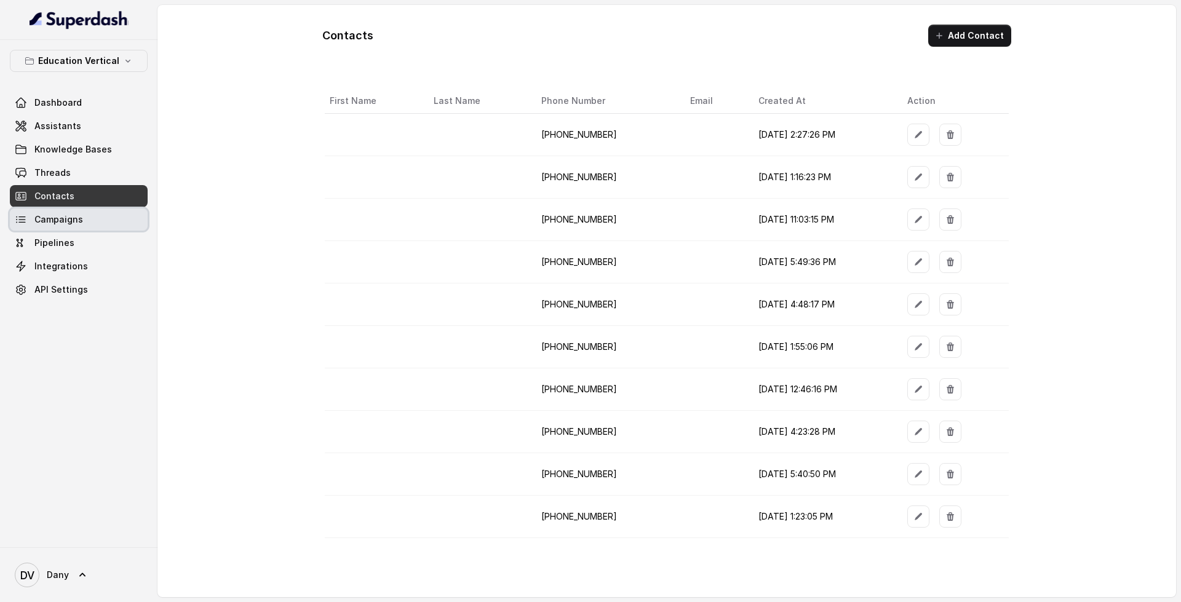
click at [99, 215] on link "Campaigns" at bounding box center [79, 220] width 138 height 22
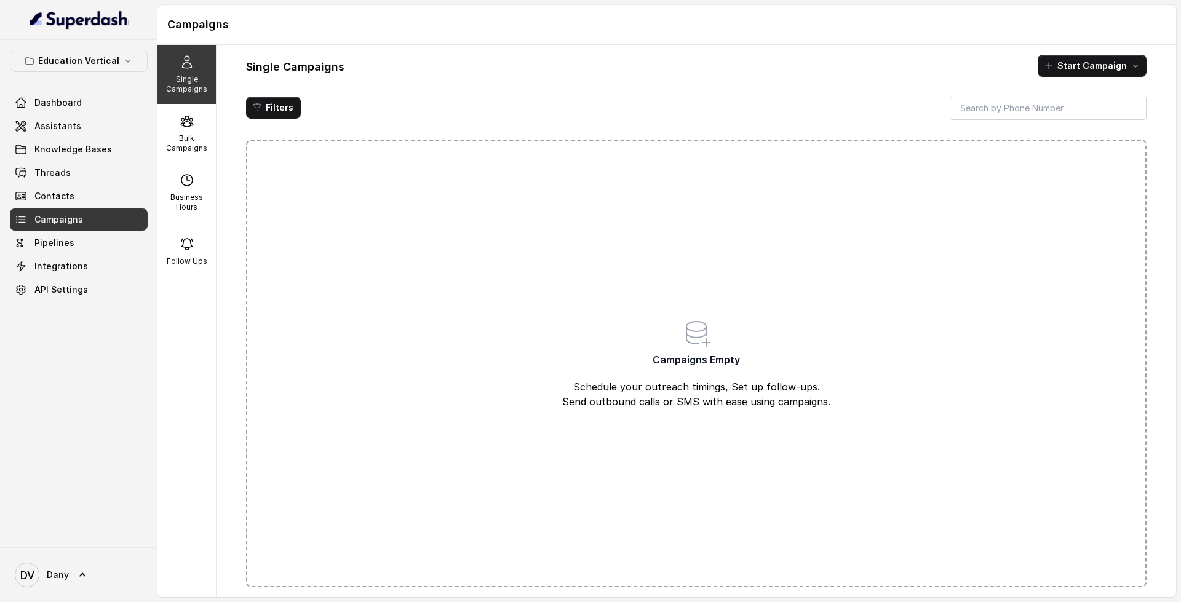
click at [684, 365] on span "Campaigns Empty" at bounding box center [696, 360] width 87 height 15
click at [1113, 70] on button "Start Campaign" at bounding box center [1092, 66] width 109 height 22
click at [786, 120] on div "Single Campaigns Start Campaign Filters Campaigns Empty Schedule your outreach …" at bounding box center [697, 321] width 960 height 553
click at [785, 122] on div "Filters Campaigns Empty Schedule your outreach timings, Set up follow-ups. Send…" at bounding box center [696, 342] width 901 height 491
click at [162, 127] on div "Bulk Campaigns" at bounding box center [187, 133] width 58 height 59
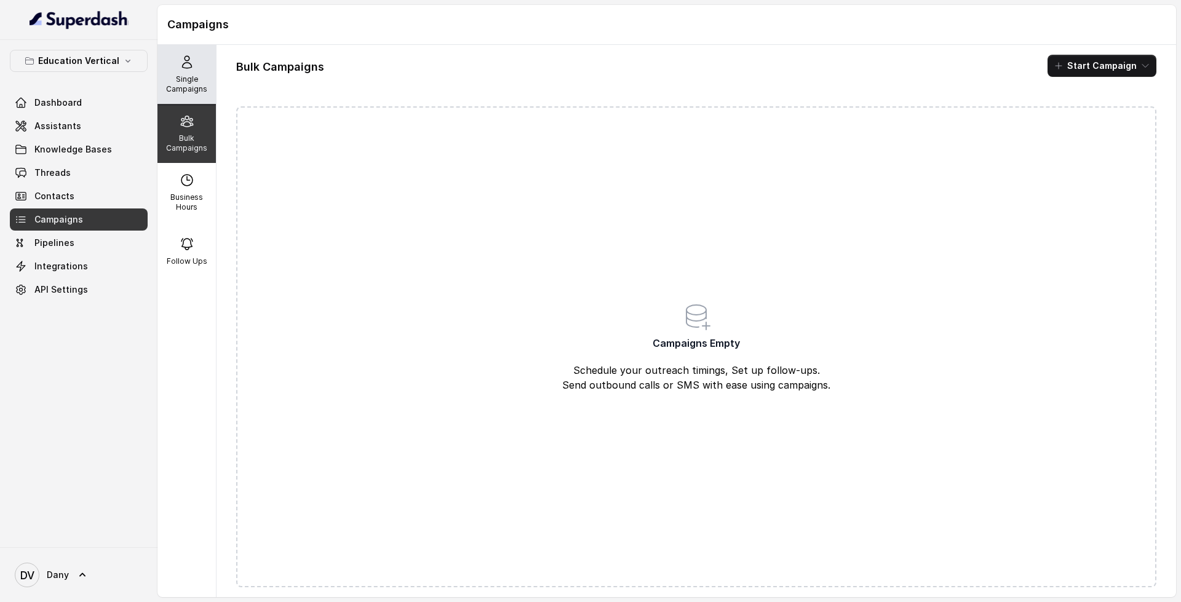
click at [185, 60] on icon at bounding box center [187, 62] width 15 height 15
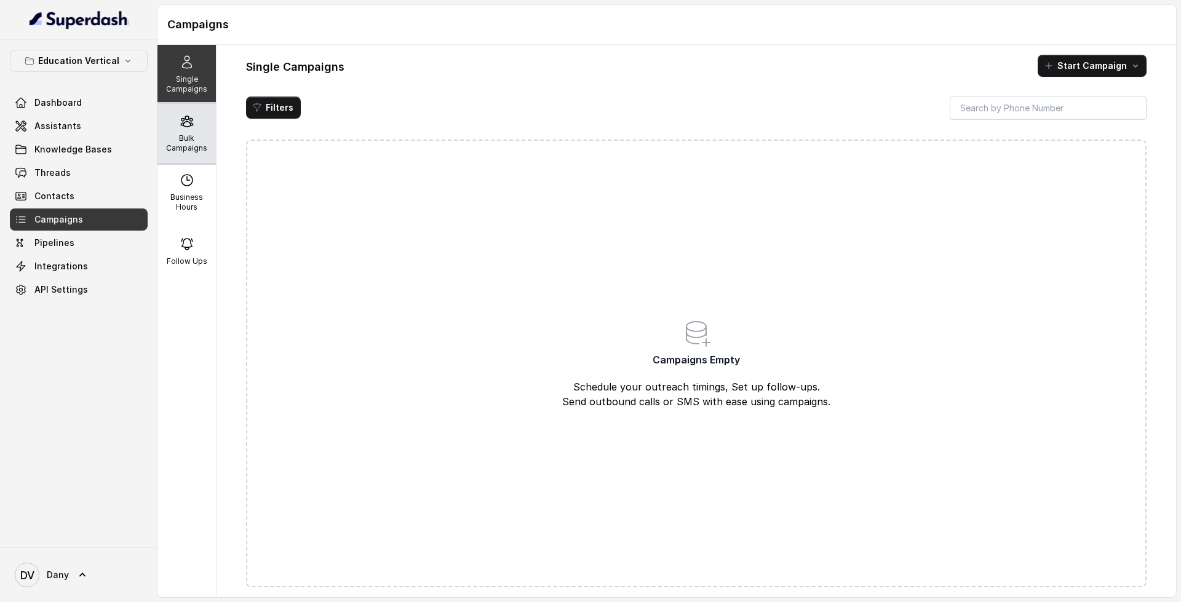
click at [202, 118] on div "Bulk Campaigns" at bounding box center [187, 133] width 58 height 59
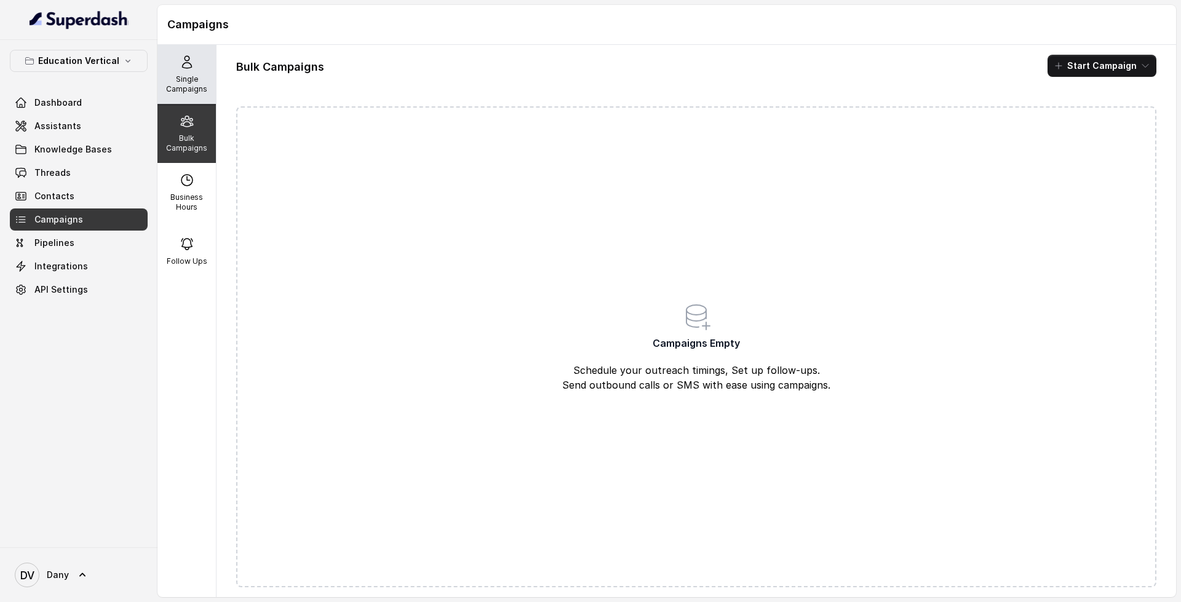
click at [191, 86] on p "Single Campaigns" at bounding box center [186, 84] width 49 height 20
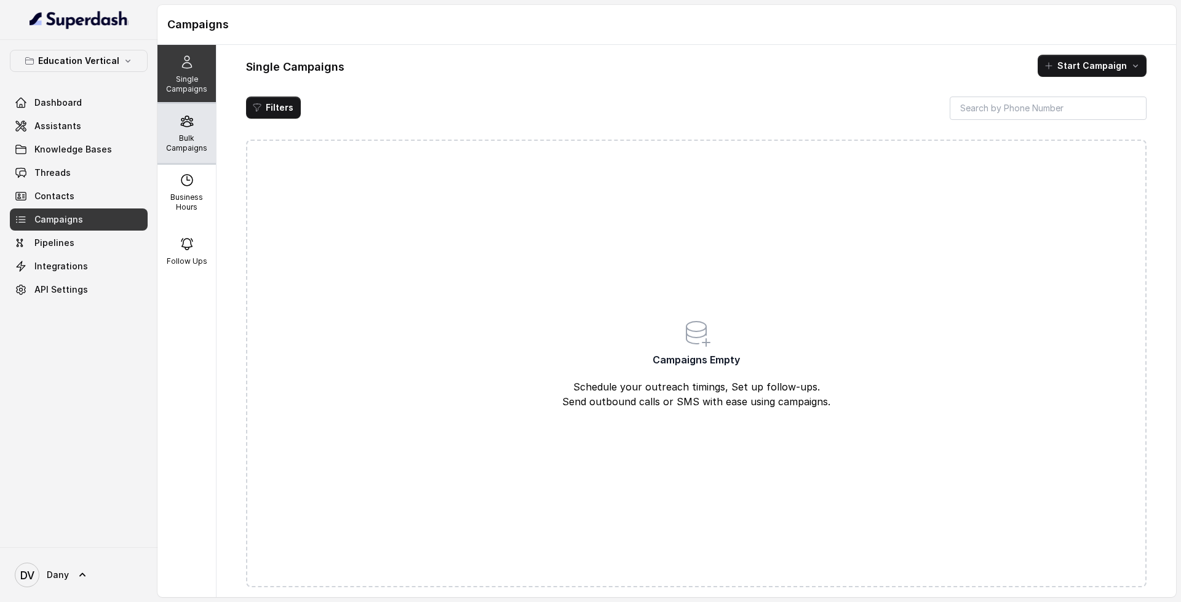
click at [192, 123] on div "Bulk Campaigns" at bounding box center [187, 133] width 58 height 59
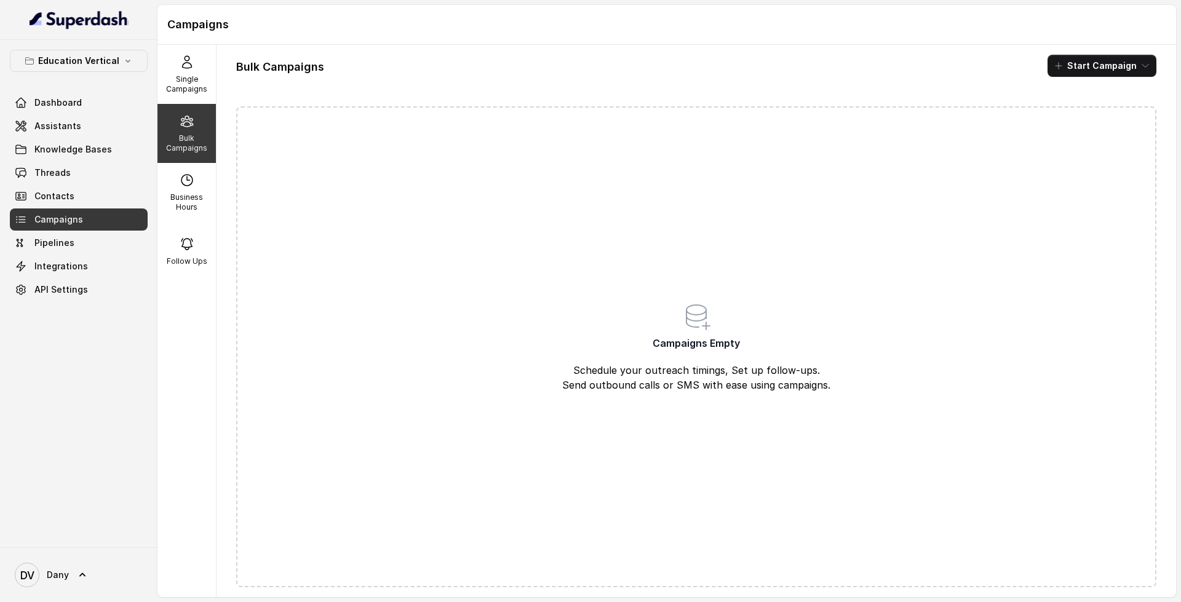
click at [1095, 71] on button "Start Campaign" at bounding box center [1102, 66] width 109 height 22
click at [794, 95] on div "Bulk Campaigns Start Campaign Campaigns Empty Schedule your outreach timings, S…" at bounding box center [697, 321] width 960 height 553
click at [687, 336] on span "Campaigns Empty" at bounding box center [696, 343] width 87 height 15
click at [1109, 58] on button "Start Campaign" at bounding box center [1102, 66] width 109 height 22
click at [784, 79] on div "Bulk Campaigns Start Campaign Campaigns Empty Schedule your outreach timings, S…" at bounding box center [697, 321] width 960 height 553
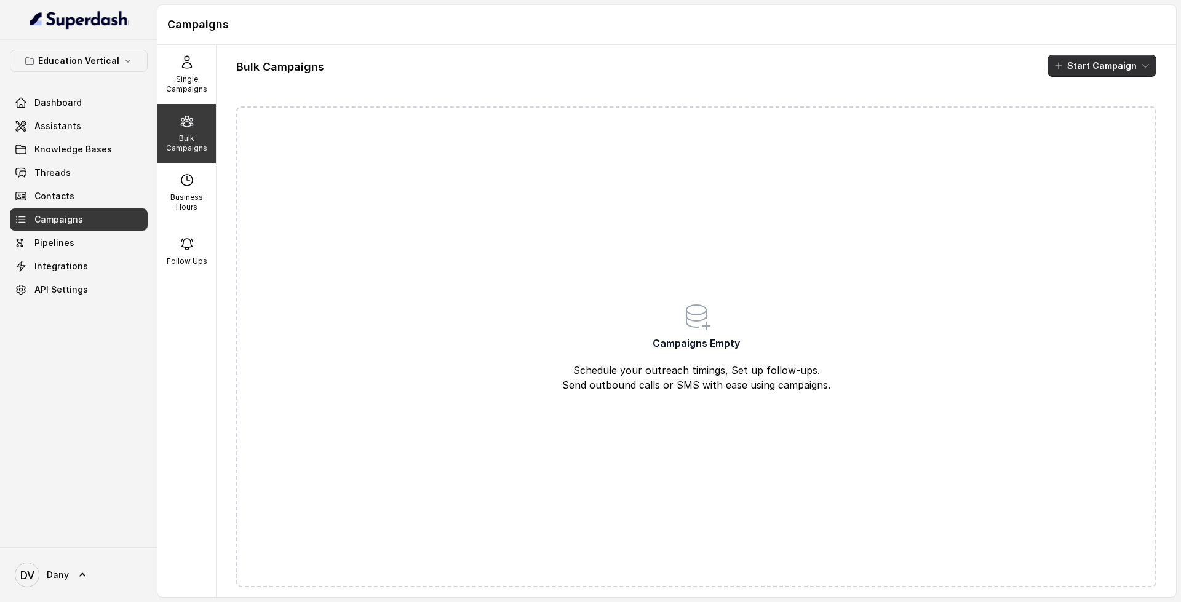
click at [1111, 61] on button "Start Campaign" at bounding box center [1102, 66] width 109 height 22
click at [188, 210] on div "Single Campaigns Bulk Campaigns Business Hours Follow Ups Bulk Campaigns Start …" at bounding box center [667, 321] width 1019 height 553
click at [185, 209] on p "Business Hours" at bounding box center [186, 203] width 49 height 20
select select "UTC"
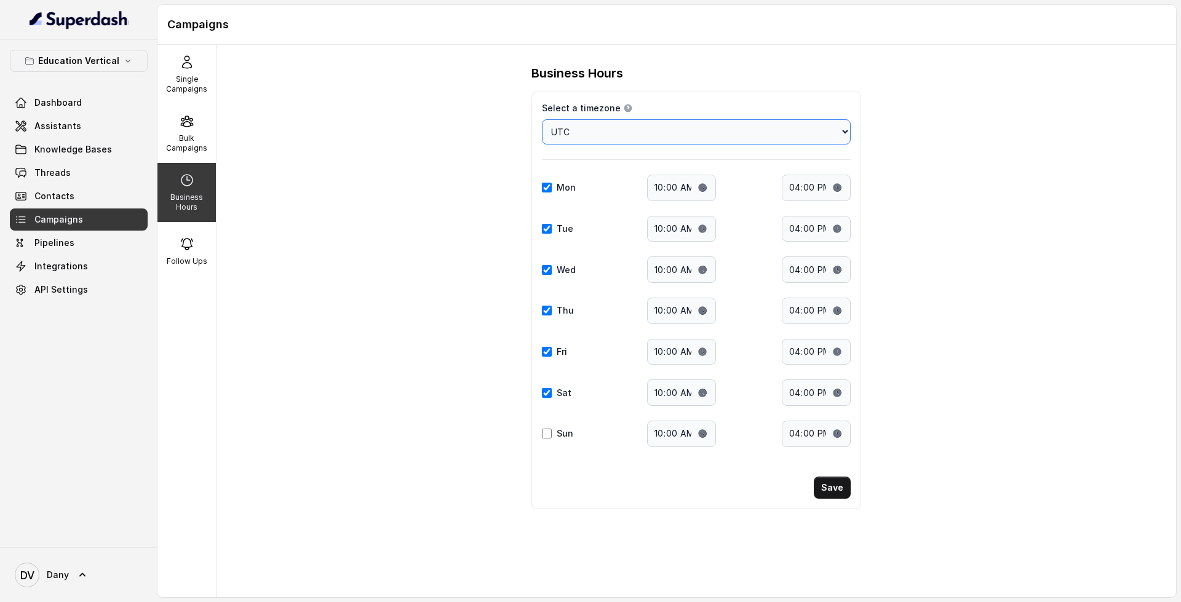
click at [649, 137] on select "Choose a timezone [GEOGRAPHIC_DATA]/[GEOGRAPHIC_DATA] [GEOGRAPHIC_DATA]/[GEOGRA…" at bounding box center [696, 131] width 309 height 25
click at [783, 102] on div "Select a timezone Details Select a timezone that fits your location to accurate…" at bounding box center [697, 301] width 330 height 418
click at [671, 194] on input "10:00" at bounding box center [681, 188] width 69 height 26
click at [681, 193] on input "10:00" at bounding box center [681, 188] width 69 height 26
click at [683, 186] on input "10:00" at bounding box center [681, 188] width 69 height 26
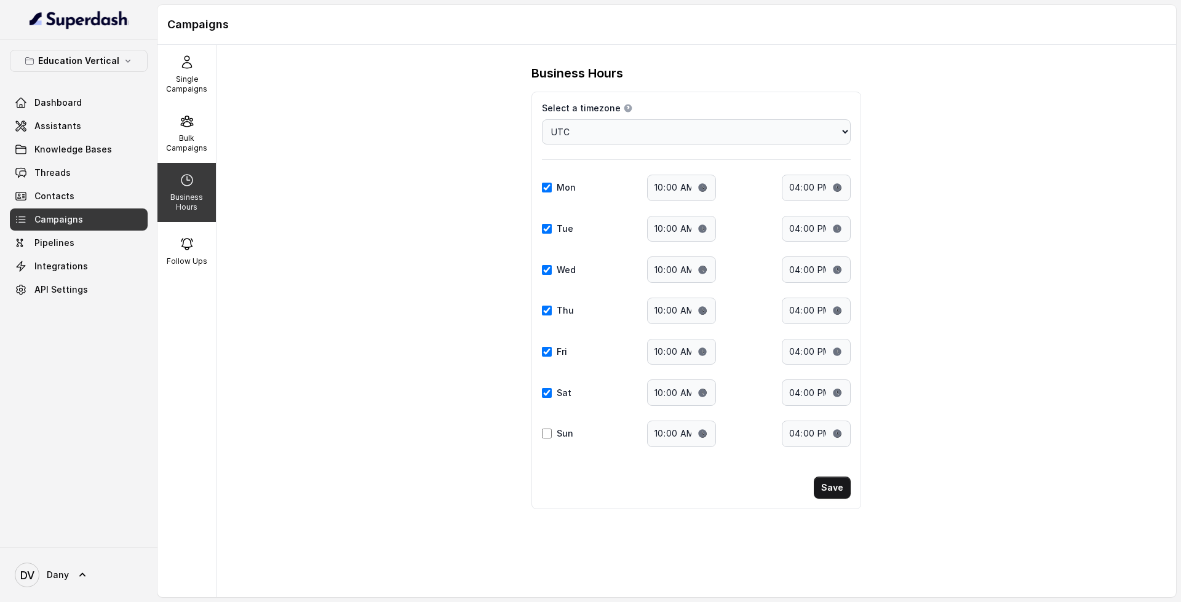
click at [605, 198] on div "Mon Start time: 10:00 End time: 16:00" at bounding box center [696, 188] width 309 height 26
click at [180, 251] on icon at bounding box center [187, 244] width 15 height 15
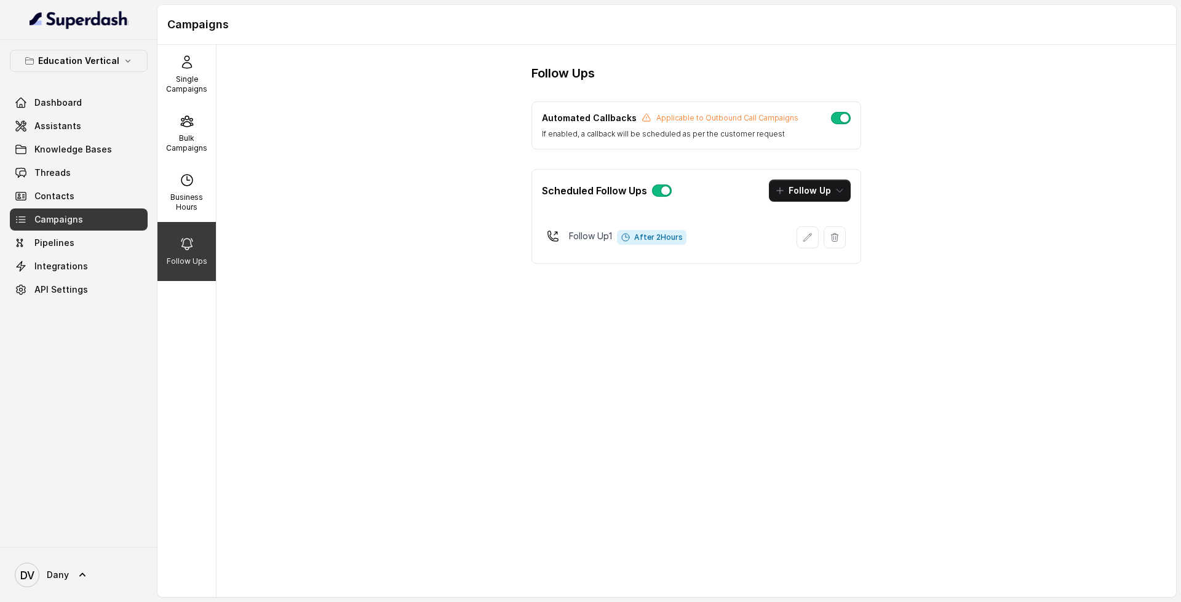
click at [766, 206] on div "Scheduled Follow Ups Follow Up" at bounding box center [696, 191] width 329 height 42
click at [811, 191] on button "Follow Up" at bounding box center [810, 191] width 82 height 22
click at [811, 247] on div "Call" at bounding box center [802, 244] width 60 height 12
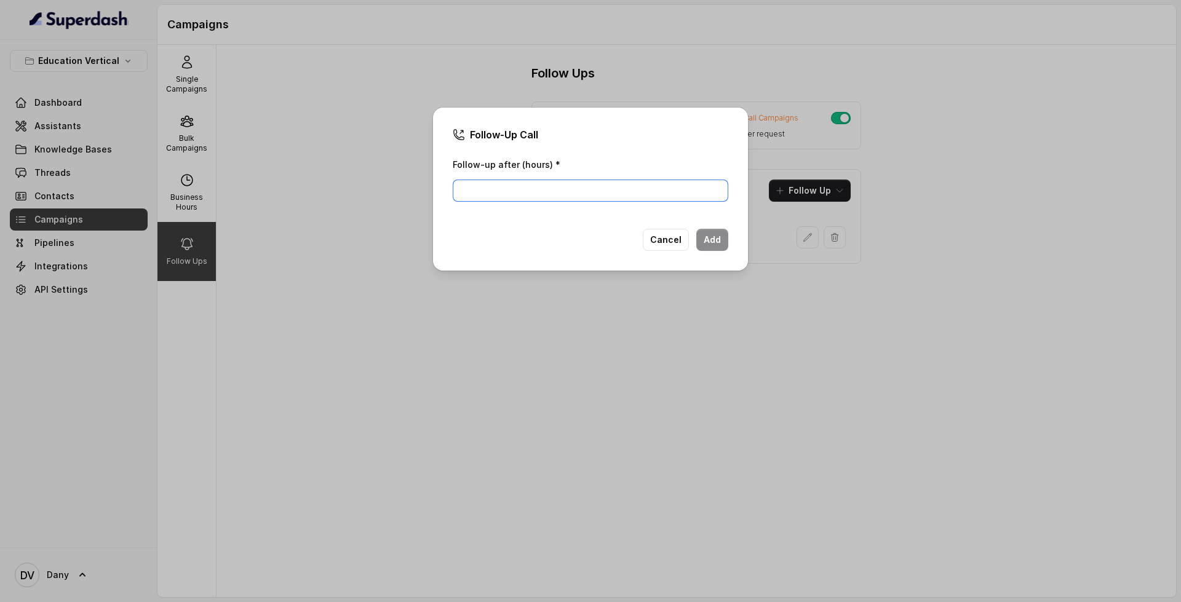
click at [549, 193] on input "Follow-up after (hours) *" at bounding box center [591, 191] width 276 height 22
type input "4"
click at [721, 239] on button "Add" at bounding box center [713, 240] width 32 height 22
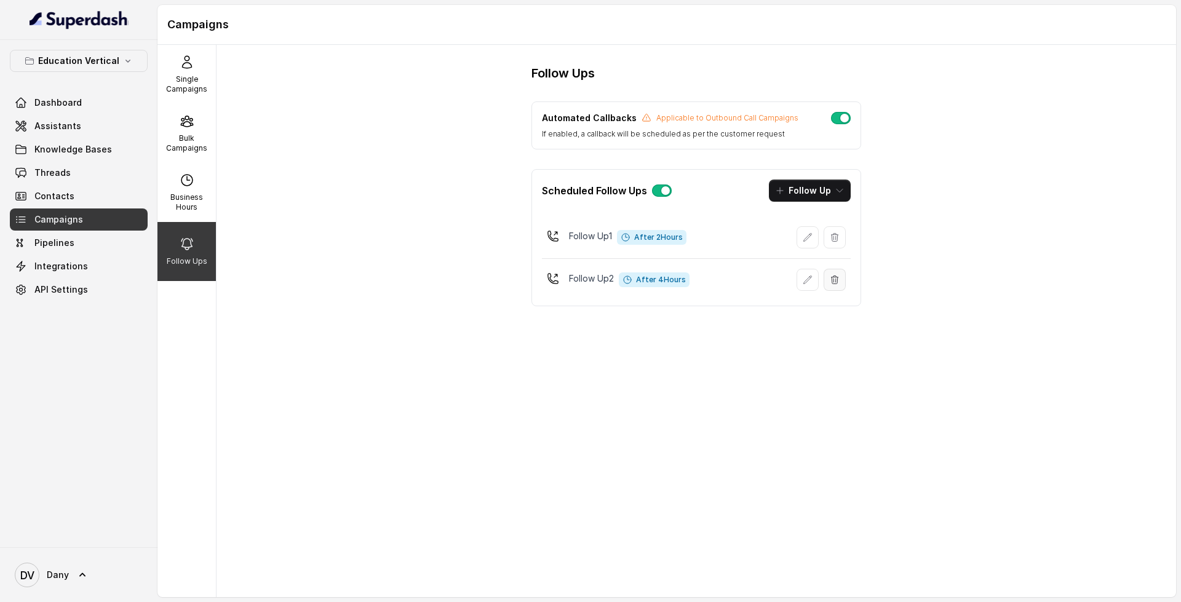
click at [837, 279] on icon "button" at bounding box center [835, 280] width 10 height 10
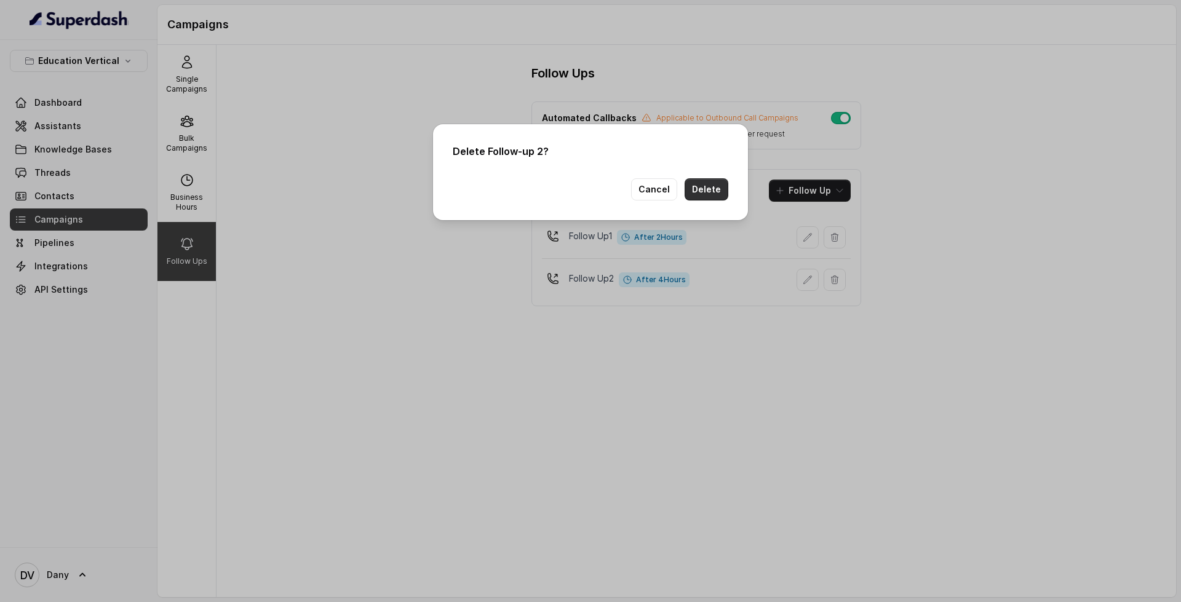
click at [710, 189] on button "Delete" at bounding box center [707, 189] width 44 height 22
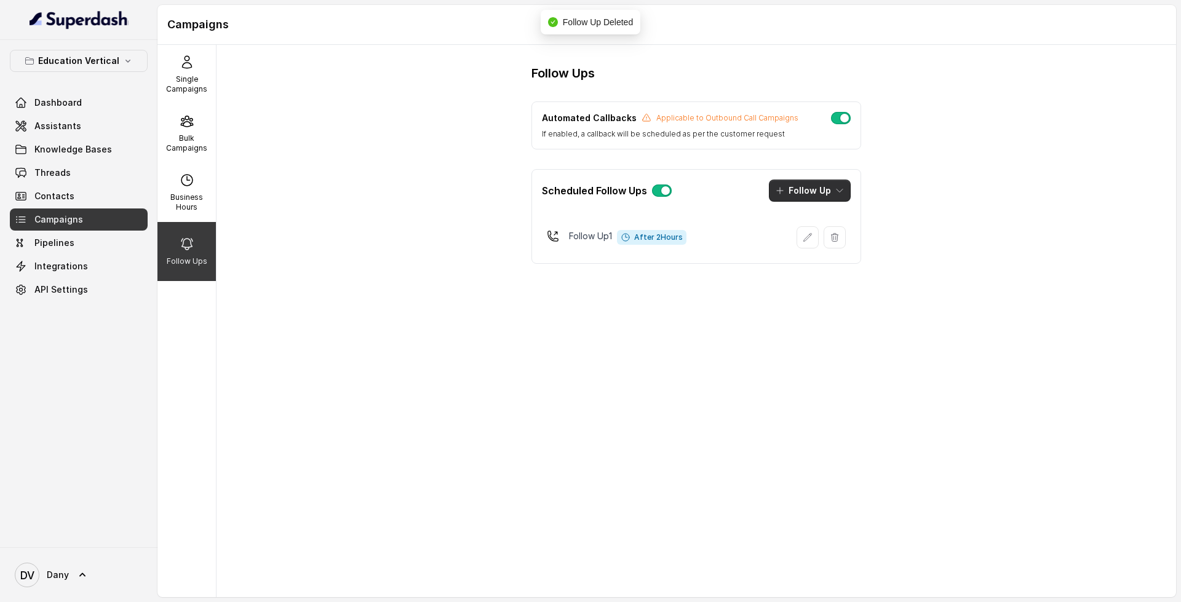
click at [826, 191] on button "Follow Up" at bounding box center [810, 191] width 82 height 22
click at [832, 267] on button "Whatsapp" at bounding box center [811, 268] width 94 height 20
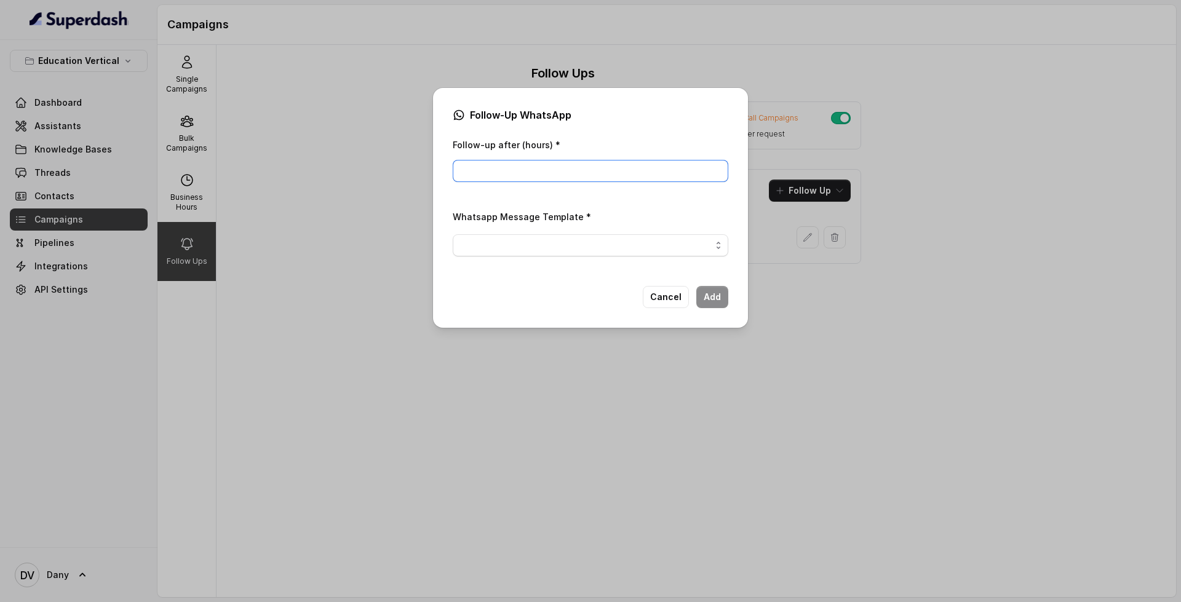
click at [540, 176] on input "Follow-up after (hours) *" at bounding box center [591, 171] width 276 height 22
click at [692, 305] on div "Cancel Add" at bounding box center [591, 297] width 276 height 22
click at [675, 302] on button "Cancel" at bounding box center [666, 297] width 46 height 22
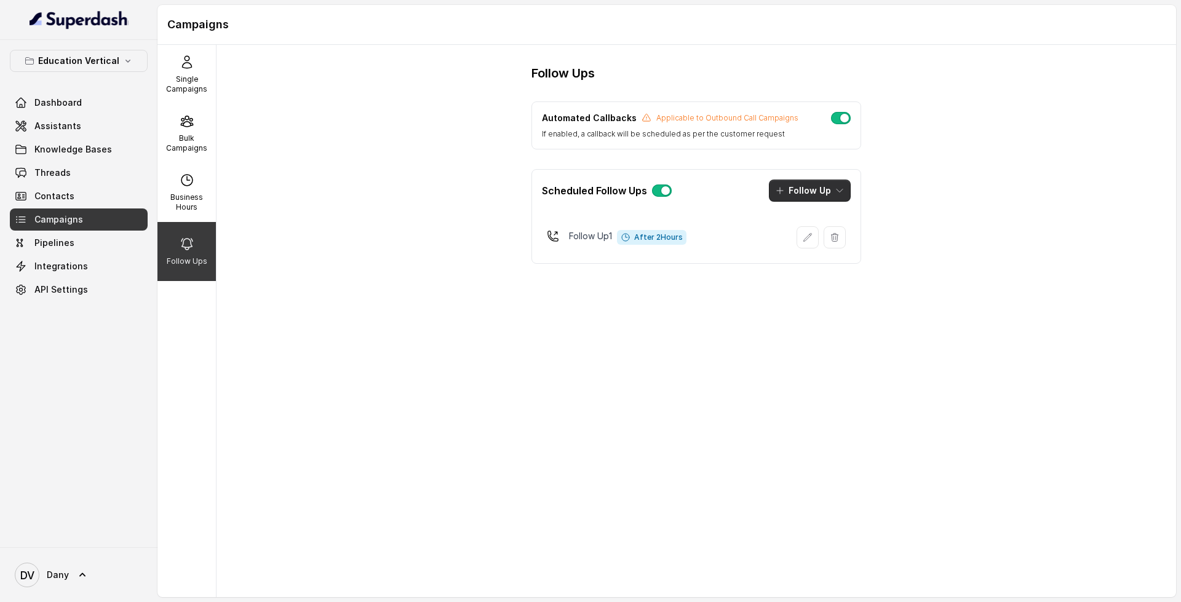
click at [812, 177] on div "Scheduled Follow Ups Follow Up" at bounding box center [696, 191] width 329 height 42
click at [95, 170] on link "Threads" at bounding box center [79, 173] width 138 height 22
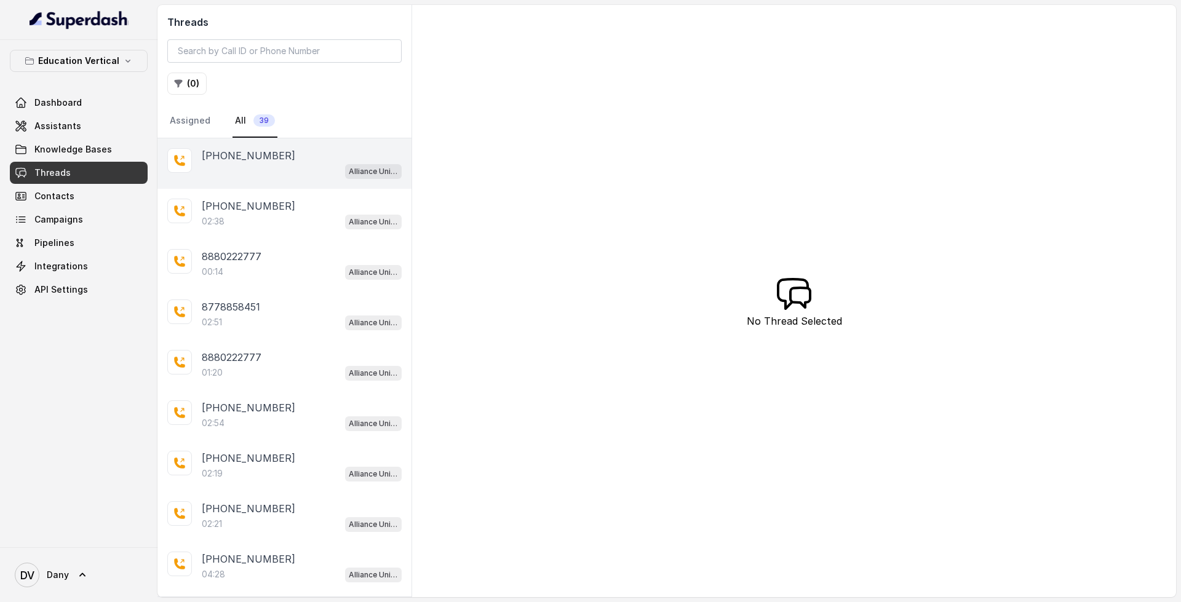
click at [257, 175] on div "Alliance University - Outbound Call Assistant" at bounding box center [302, 171] width 200 height 16
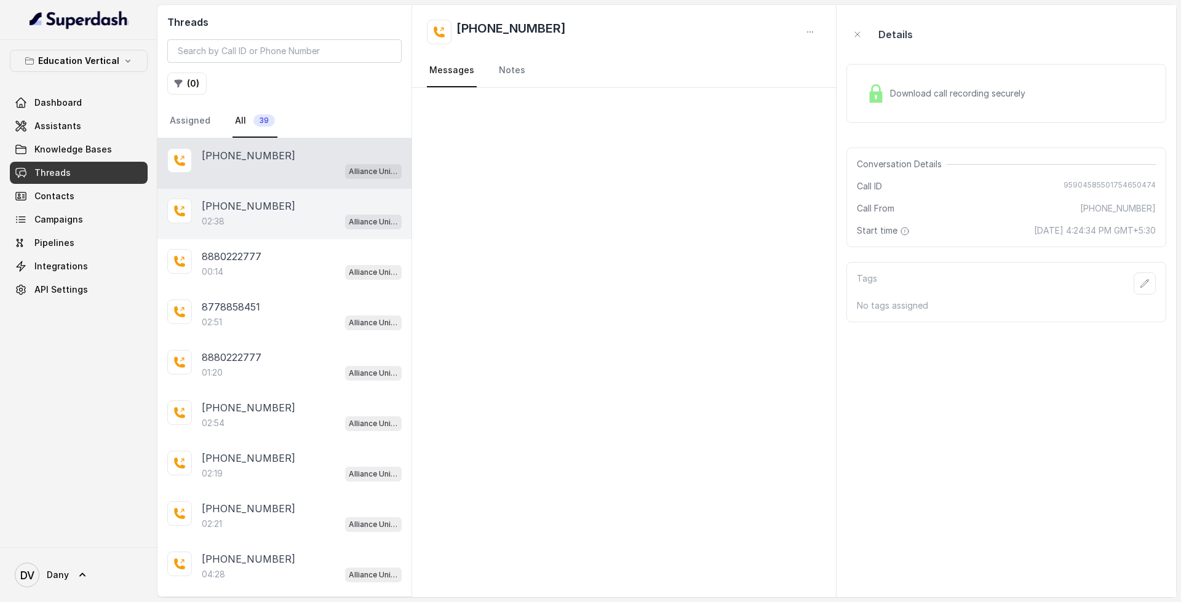
click at [286, 212] on div "[PHONE_NUMBER]" at bounding box center [302, 206] width 200 height 15
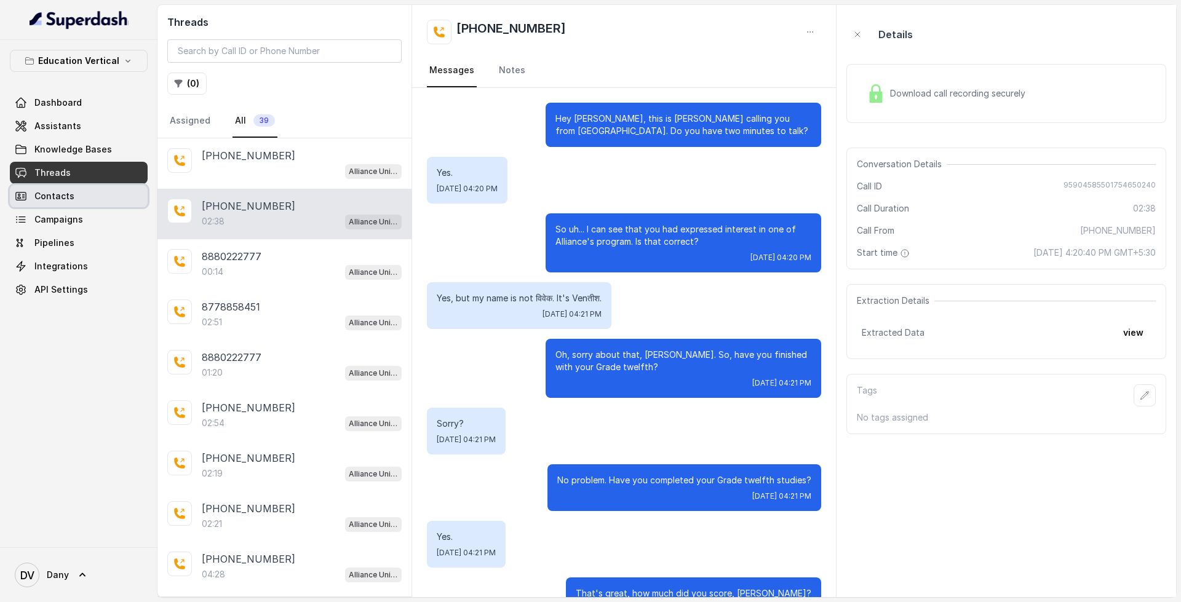
click at [105, 194] on link "Contacts" at bounding box center [79, 196] width 138 height 22
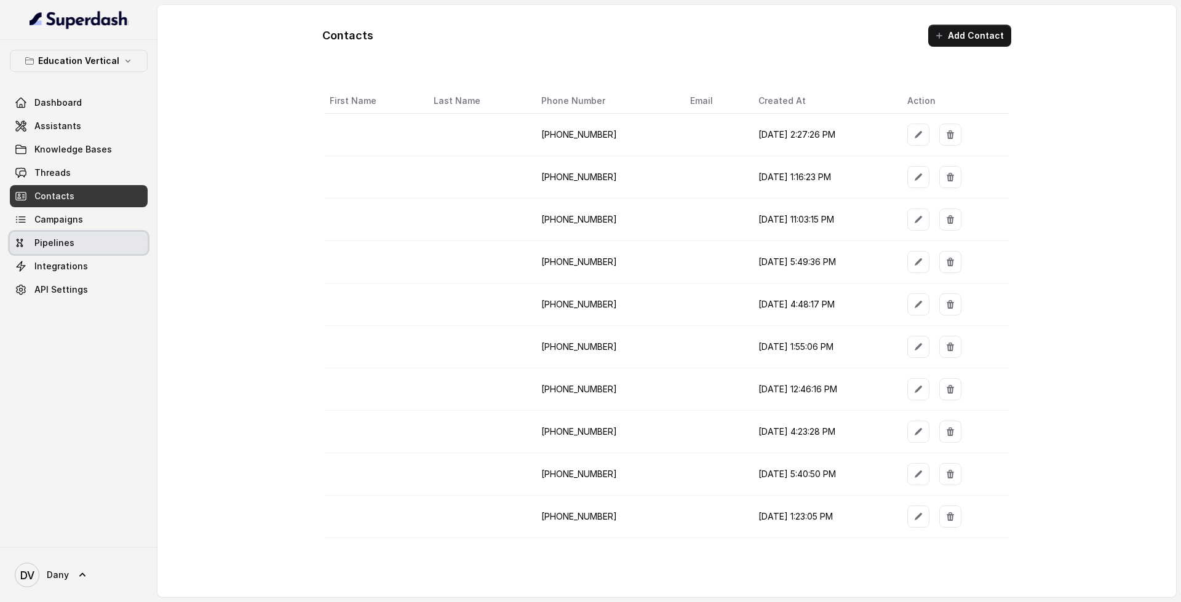
click at [89, 252] on link "Pipelines" at bounding box center [79, 243] width 138 height 22
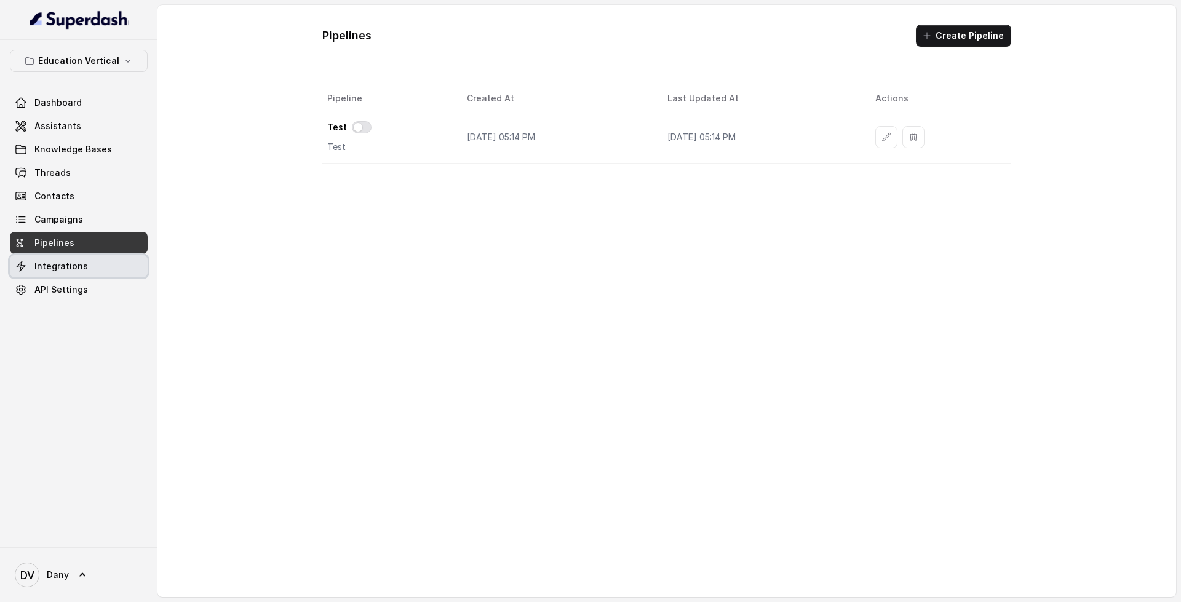
click at [91, 261] on link "Integrations" at bounding box center [79, 266] width 138 height 22
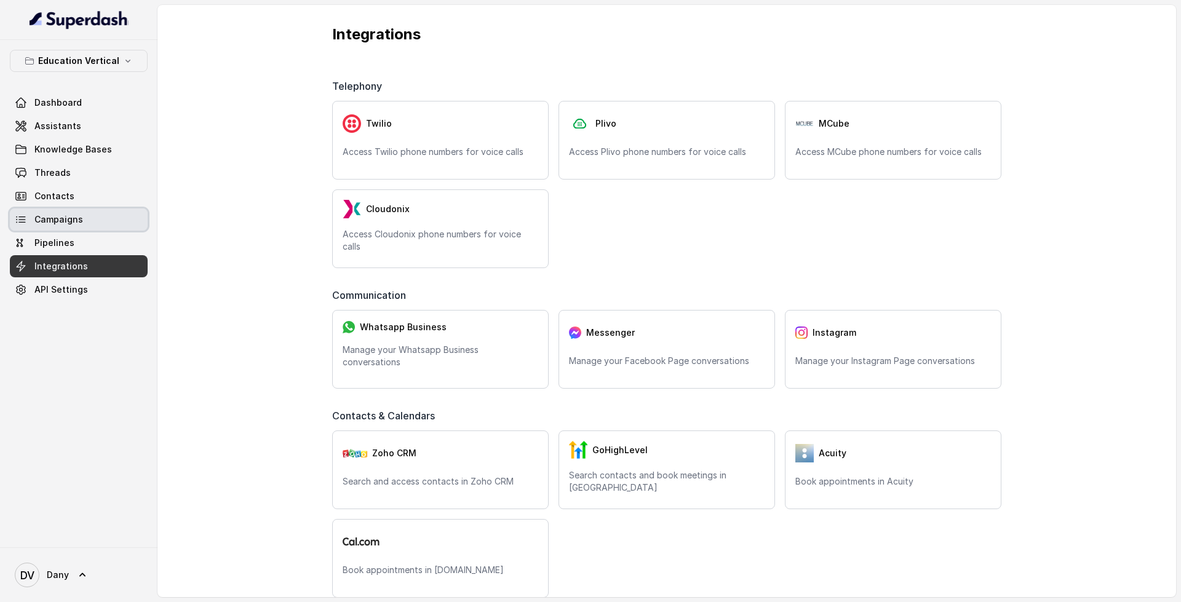
click at [86, 218] on link "Campaigns" at bounding box center [79, 220] width 138 height 22
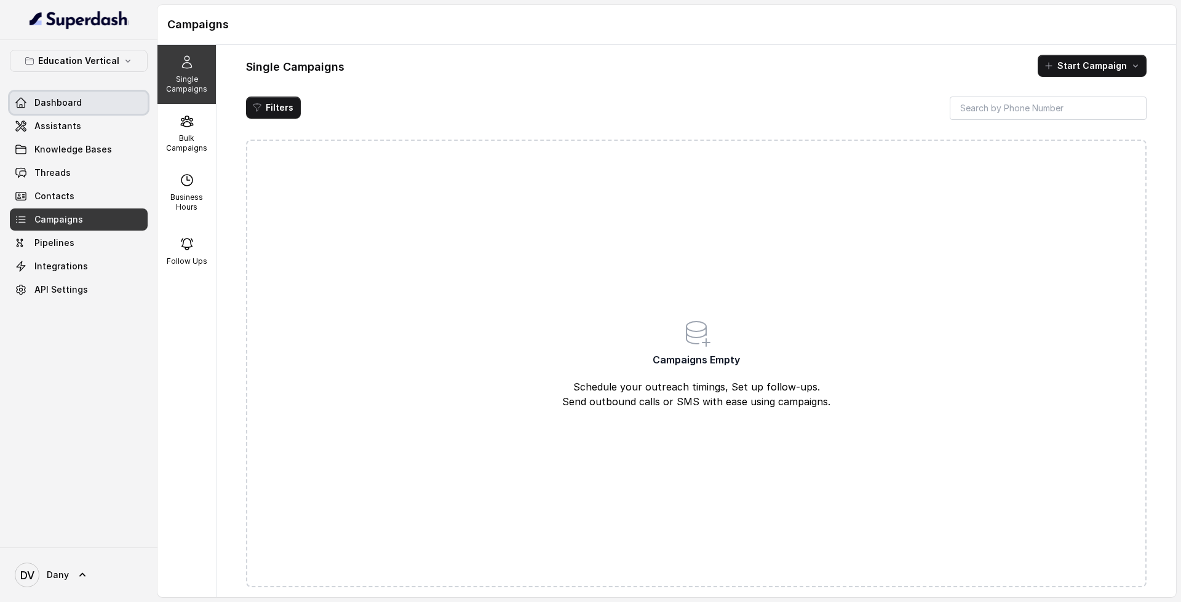
click at [127, 99] on link "Dashboard" at bounding box center [79, 103] width 138 height 22
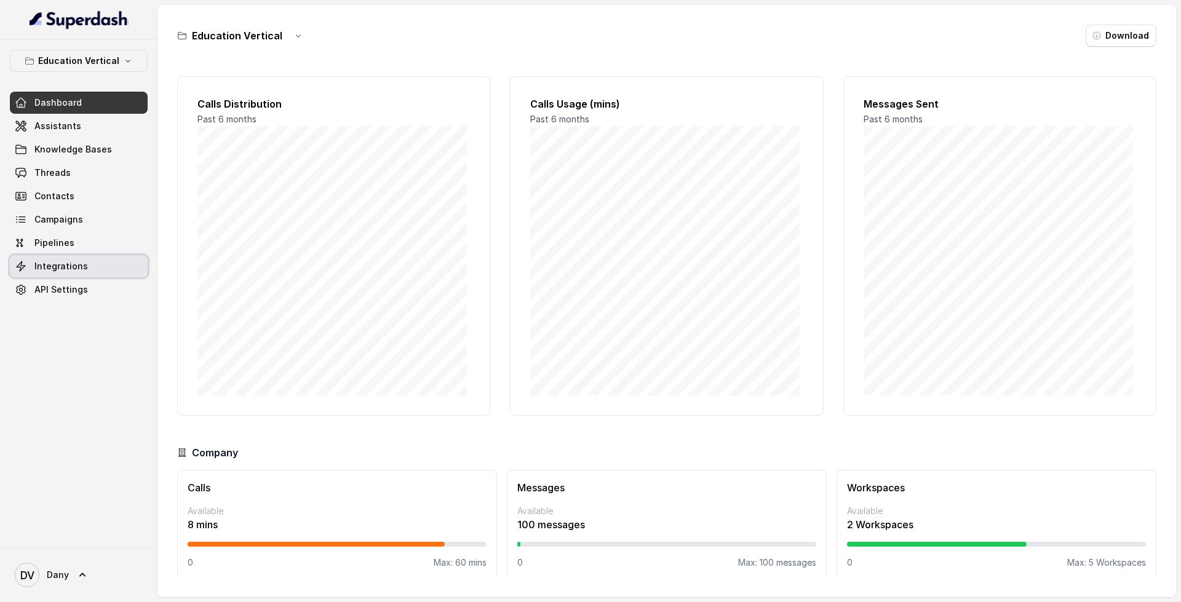
click at [74, 261] on span "Integrations" at bounding box center [61, 266] width 54 height 12
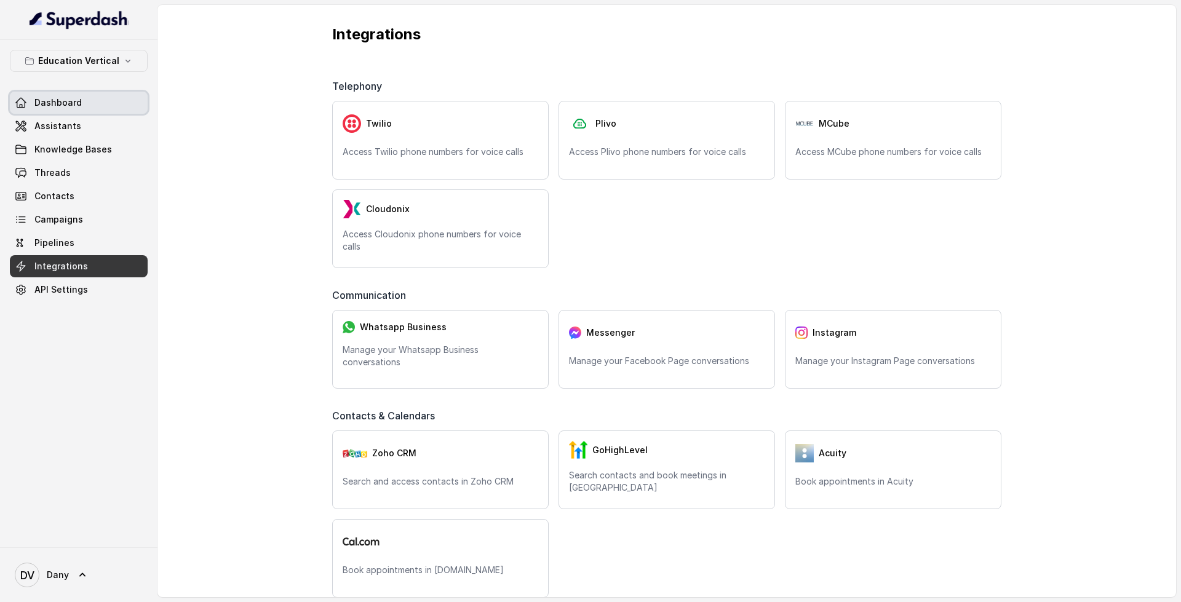
click at [68, 110] on link "Dashboard" at bounding box center [79, 103] width 138 height 22
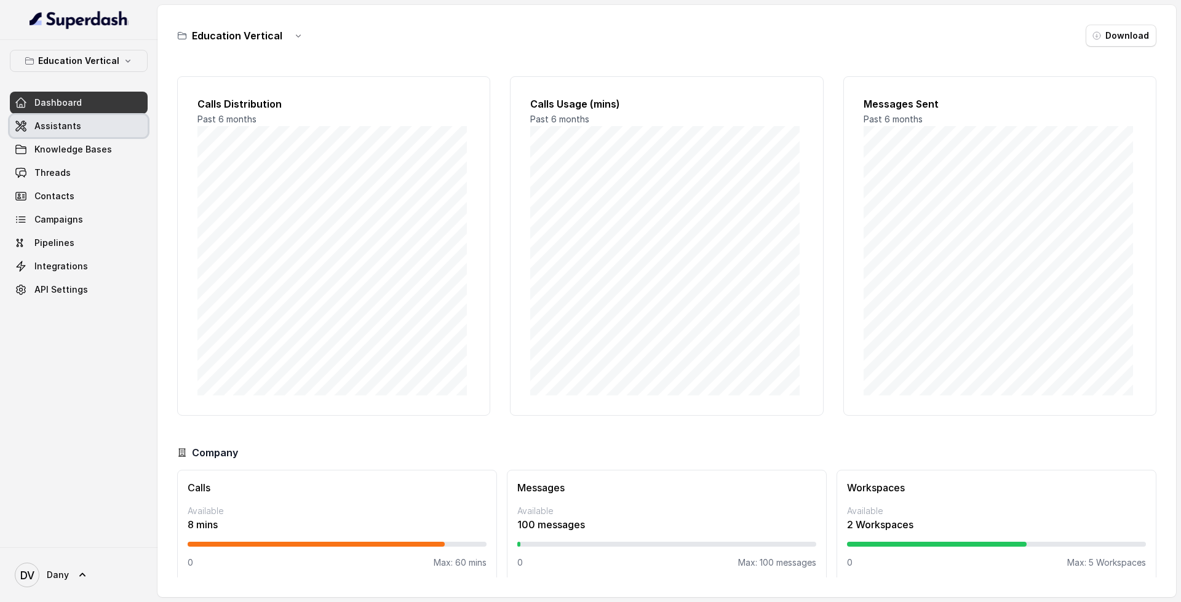
click at [60, 116] on link "Assistants" at bounding box center [79, 126] width 138 height 22
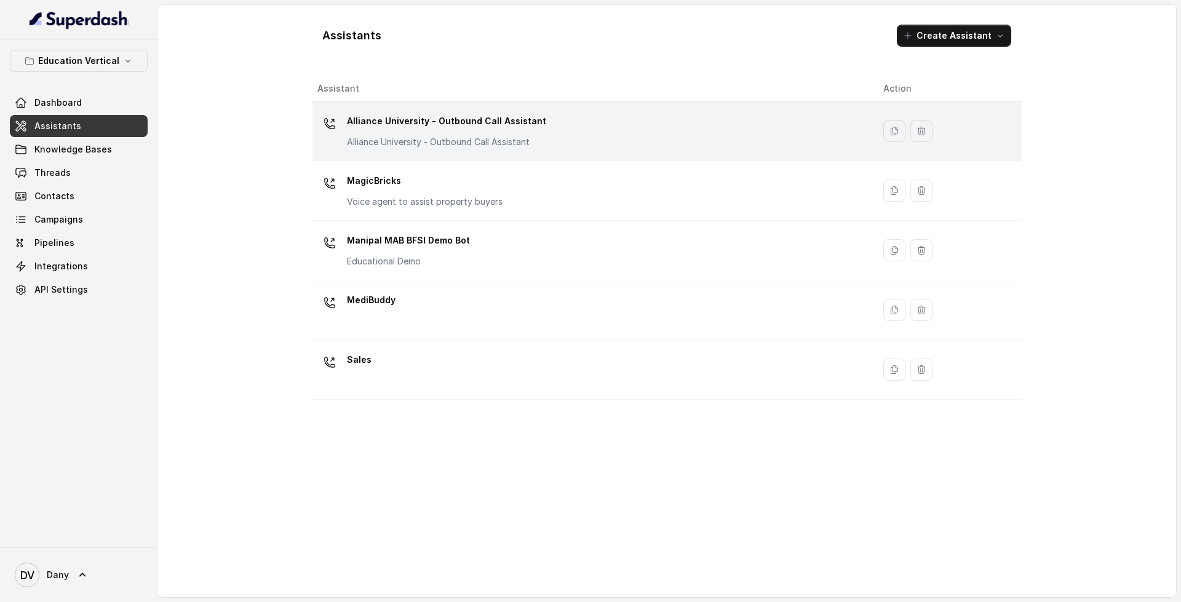
click at [666, 131] on div "Alliance University - Outbound Call Assistant Alliance University - Outbound Ca…" at bounding box center [591, 130] width 546 height 39
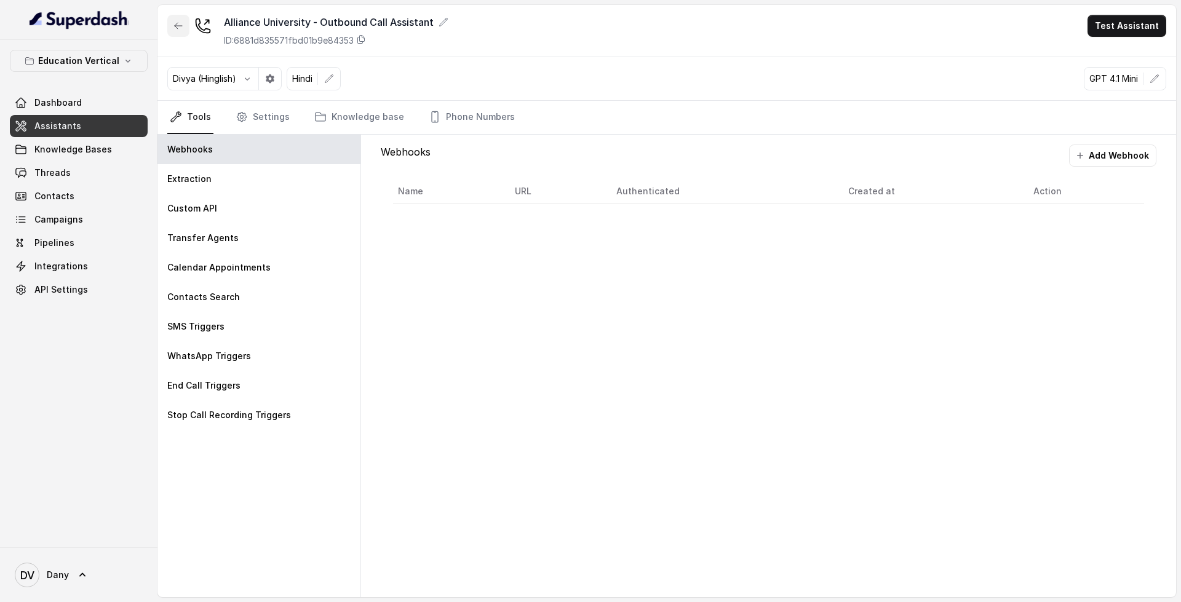
click at [173, 29] on button "button" at bounding box center [178, 26] width 22 height 22
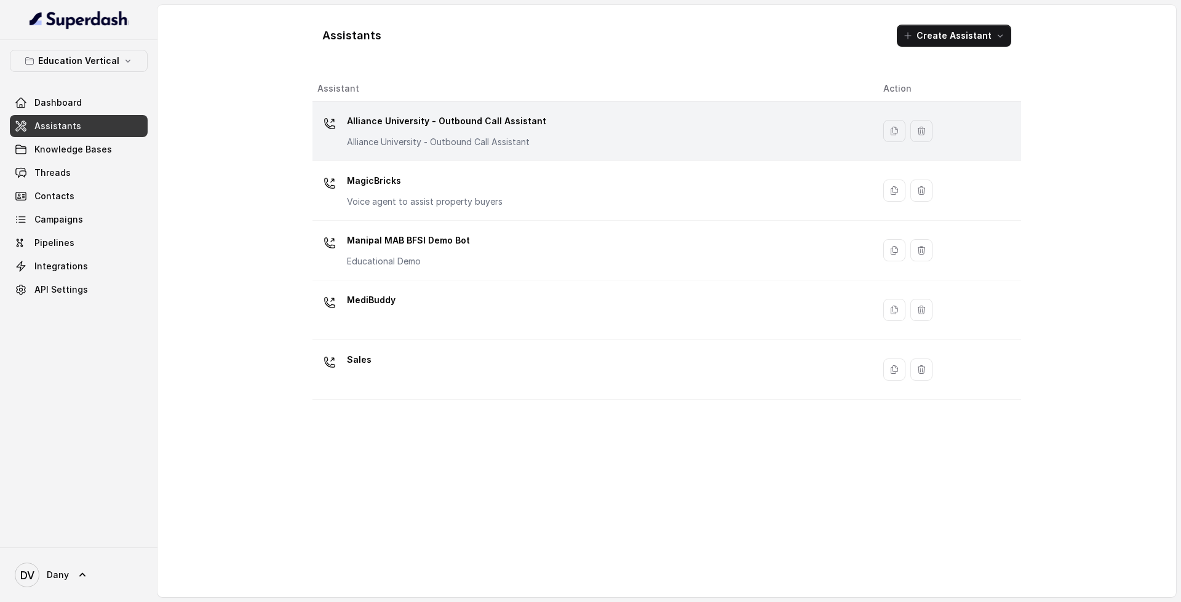
click at [820, 131] on div "Alliance University - Outbound Call Assistant Alliance University - Outbound Ca…" at bounding box center [591, 130] width 546 height 39
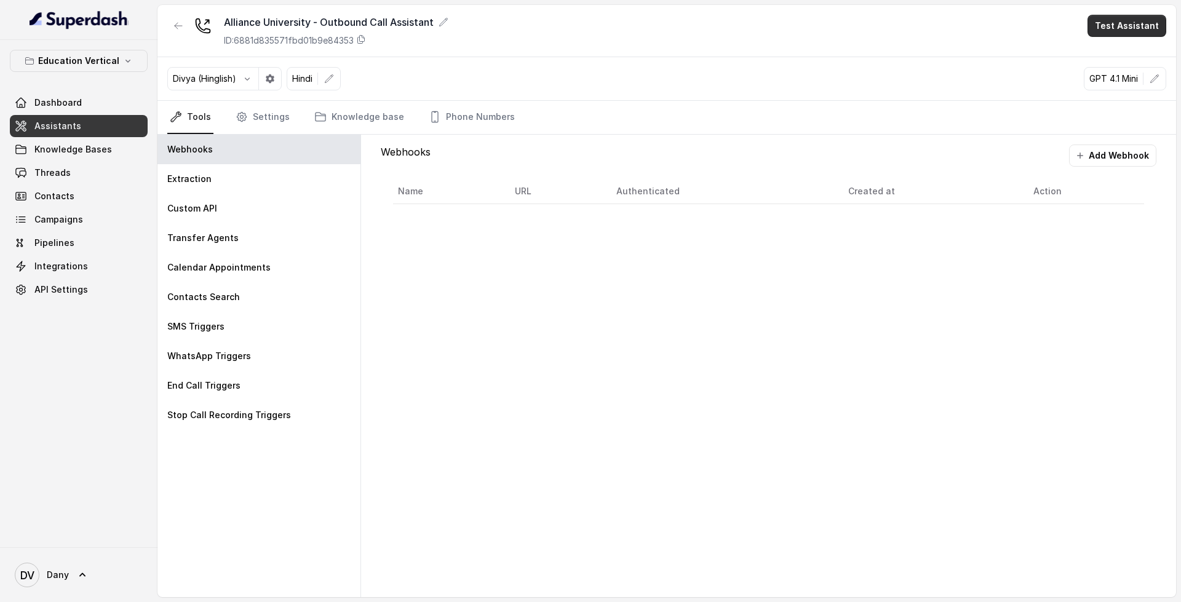
click at [1142, 24] on button "Test Assistant" at bounding box center [1127, 26] width 79 height 22
click at [1140, 59] on button "Phone Call" at bounding box center [1130, 55] width 78 height 22
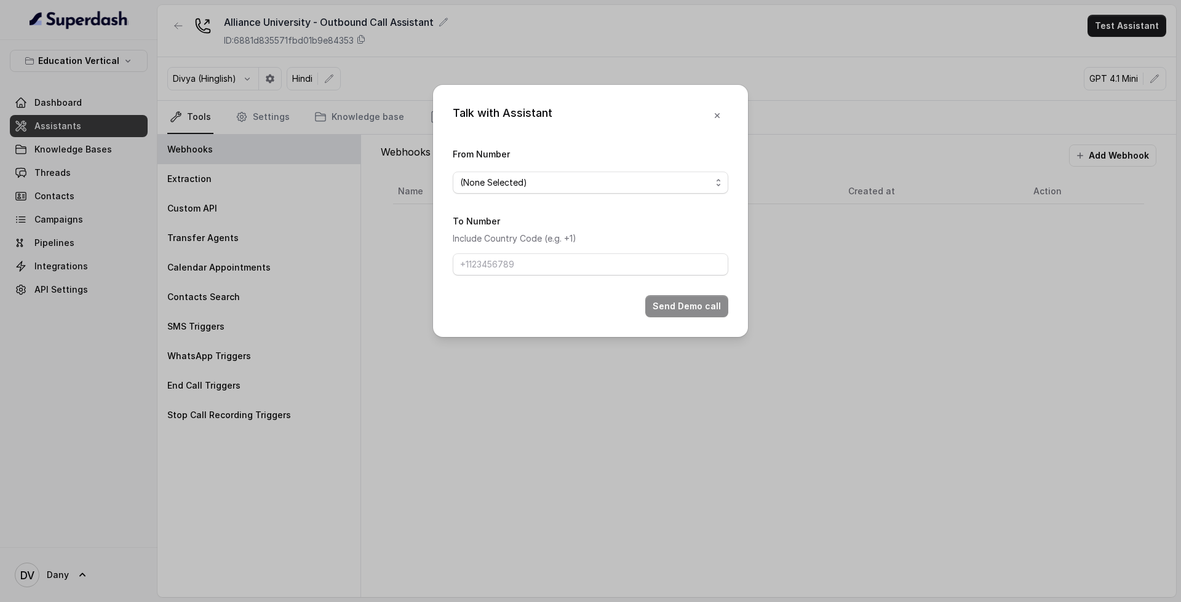
click at [582, 172] on span "(None Selected)" at bounding box center [591, 183] width 276 height 22
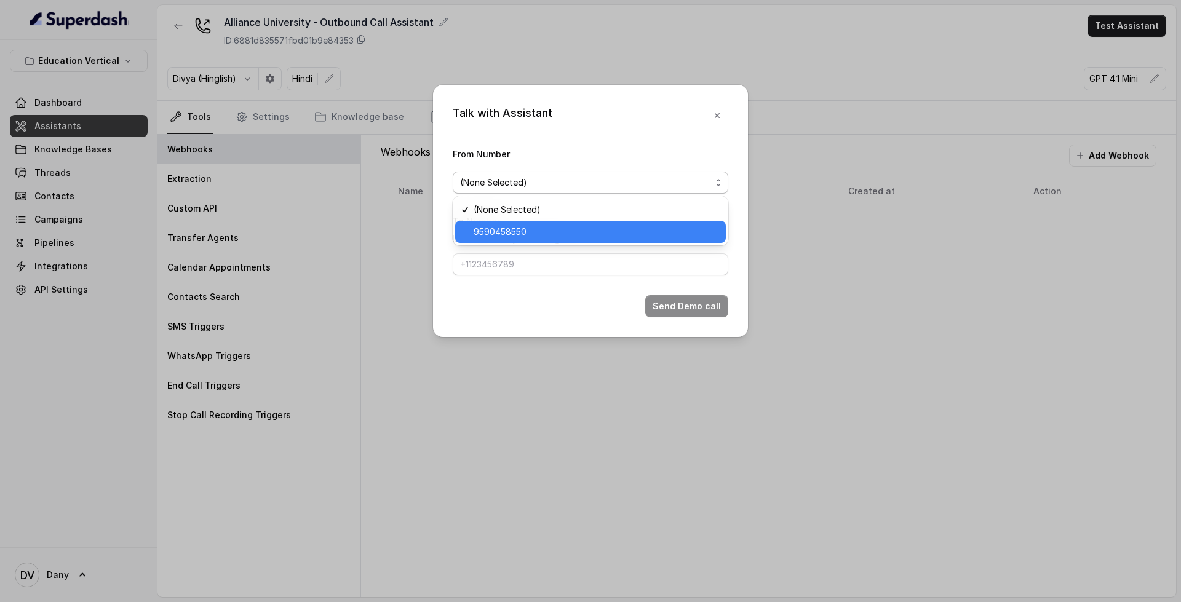
click at [567, 230] on span "9590458550" at bounding box center [596, 232] width 245 height 15
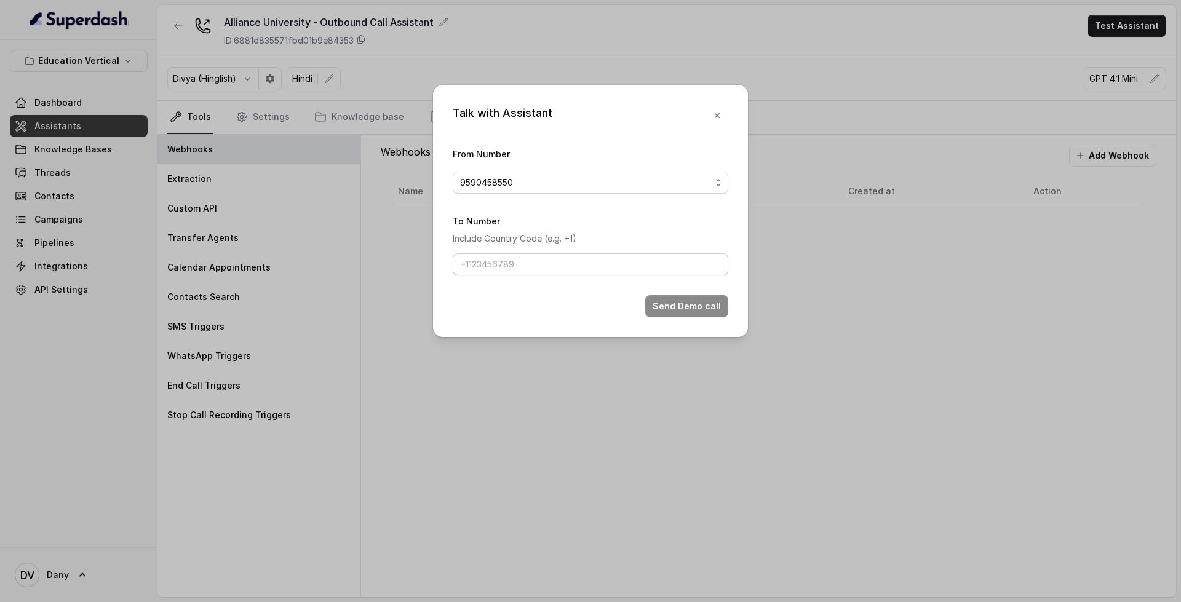
click at [518, 277] on form "From Number 9590458550 To Number Include Country Code (e.g. +1) Send Demo call" at bounding box center [591, 231] width 276 height 171
click at [528, 266] on input "To Number" at bounding box center [591, 265] width 276 height 22
type input "+91"
click at [713, 121] on icon "button" at bounding box center [718, 116] width 10 height 10
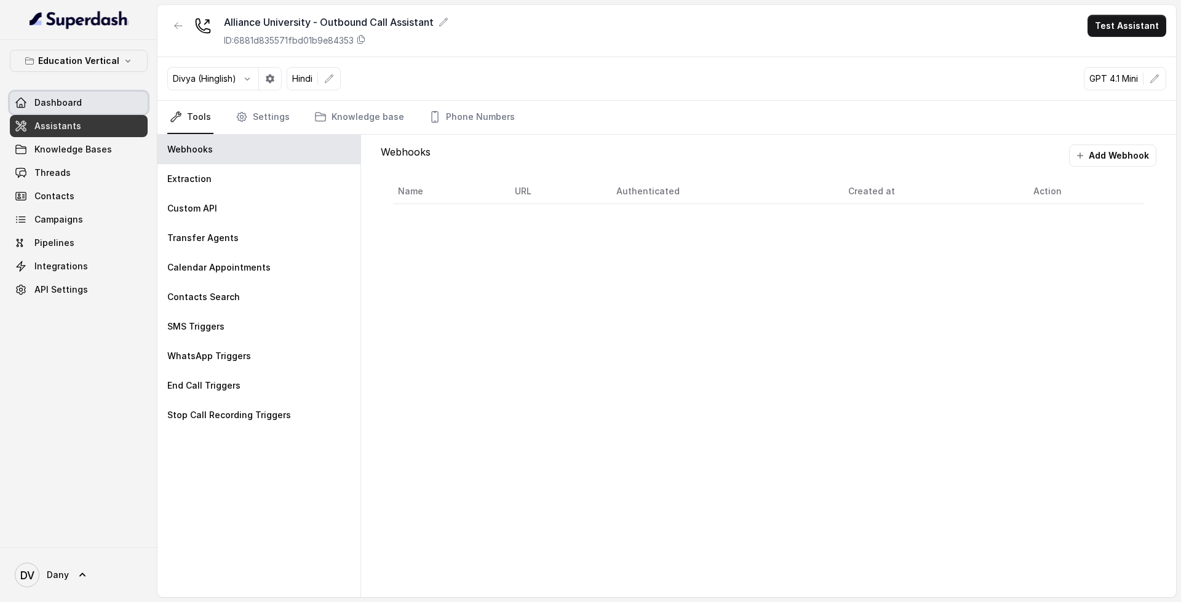
click at [69, 107] on span "Dashboard" at bounding box center [57, 103] width 47 height 12
